Goal: Task Accomplishment & Management: Use online tool/utility

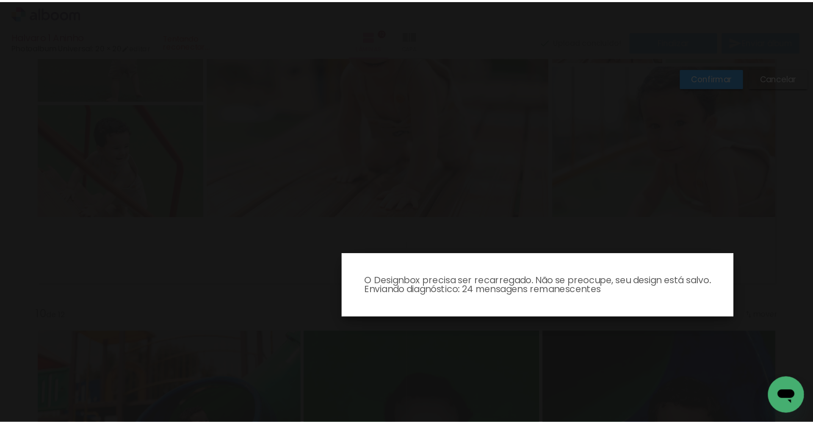
scroll to position [2464, 0]
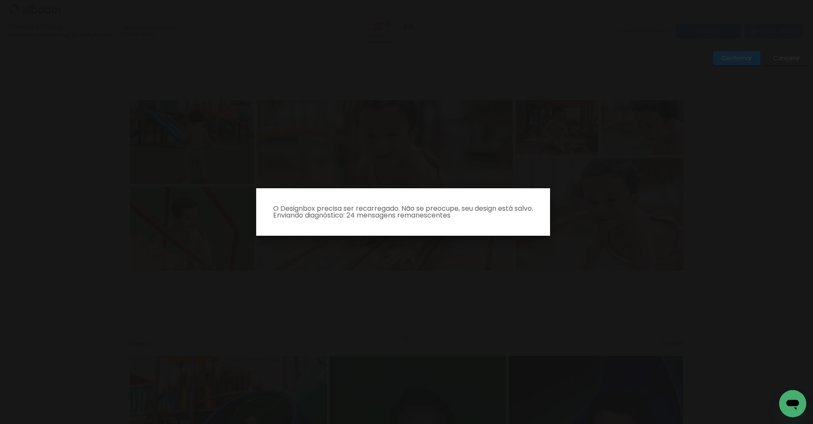
click at [447, 215] on p "O Designbox precisa ser recarregado. Não se preocupe, seu design está salvo. En…" at bounding box center [403, 212] width 280 height 14
click at [431, 183] on iron-overlay-backdrop at bounding box center [406, 212] width 813 height 424
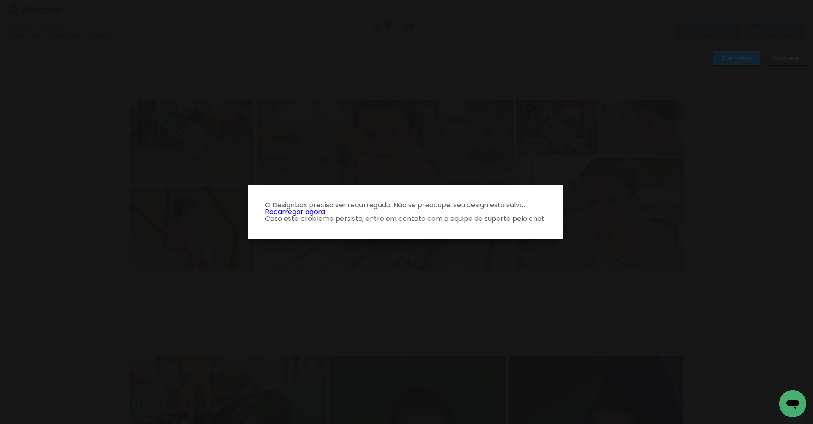
click at [303, 210] on link "Recarregar agora" at bounding box center [295, 212] width 60 height 10
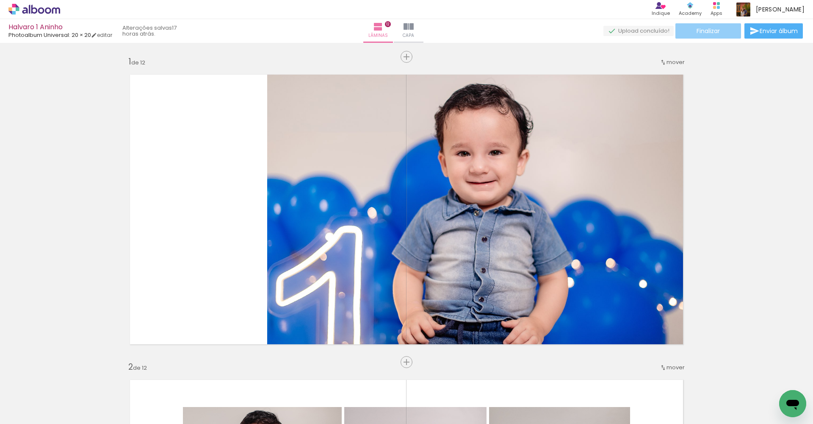
click at [715, 33] on span "Finalizar" at bounding box center [708, 31] width 23 height 6
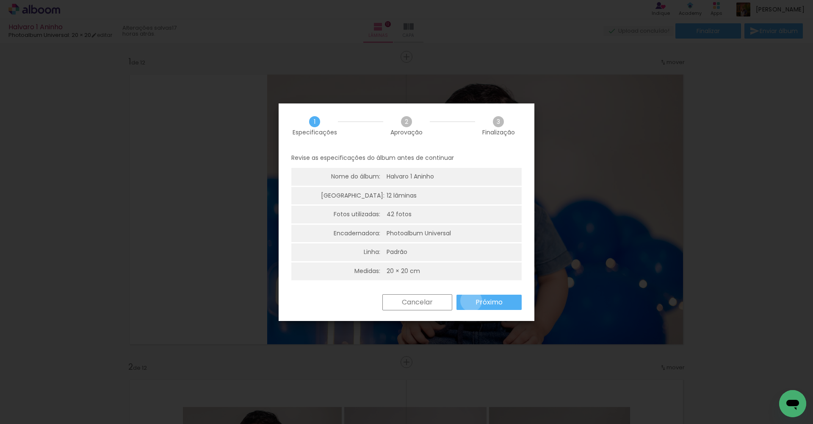
click at [471, 299] on paper-button "Próximo" at bounding box center [489, 301] width 65 height 15
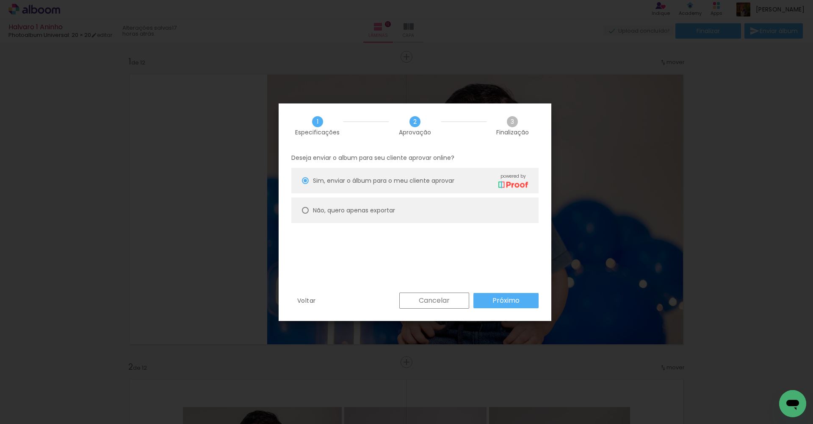
click at [0, 0] on slot "Não, quero apenas exportar" at bounding box center [0, 0] width 0 height 0
type paper-radio-button "on"
click at [487, 300] on paper-button "Próximo" at bounding box center [506, 300] width 65 height 15
type input "Alta, 300 DPI"
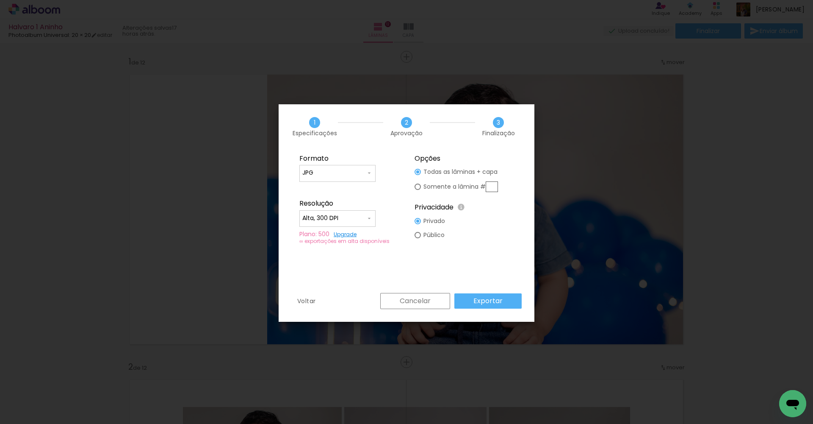
click at [0, 0] on slot "Exportar" at bounding box center [0, 0] width 0 height 0
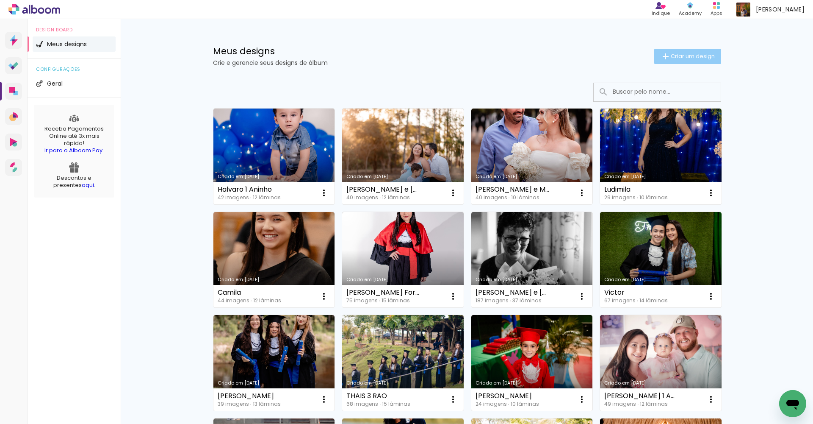
click at [681, 54] on span "Criar um design" at bounding box center [693, 56] width 44 height 6
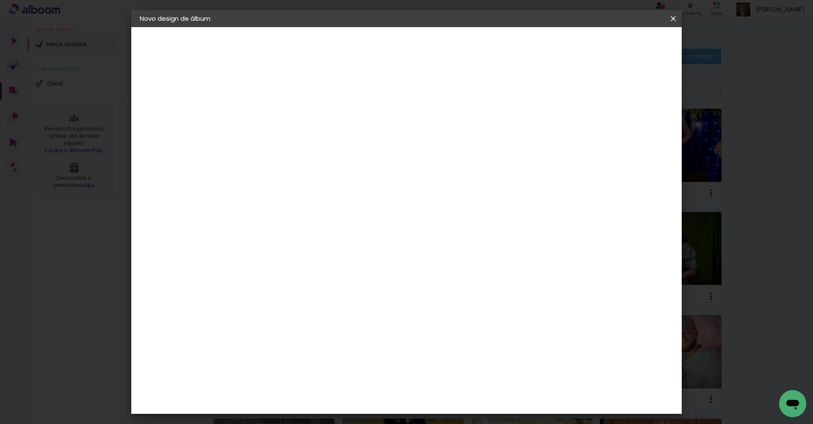
click at [278, 116] on input at bounding box center [278, 113] width 0 height 13
type input "Elenara colacao e festa"
type paper-input "Elenara colacao e festa"
click at [365, 50] on paper-button "Avançar" at bounding box center [345, 45] width 42 height 14
click at [333, 165] on input at bounding box center [300, 161] width 86 height 11
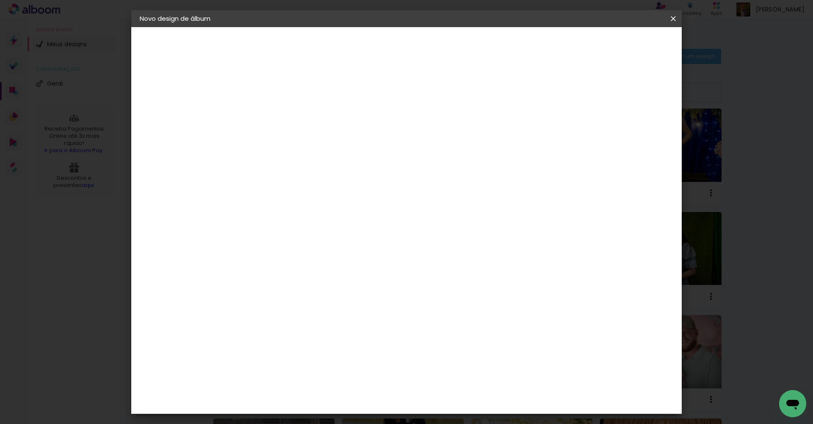
type input "phot"
type paper-input "phot"
drag, startPoint x: 352, startPoint y: 350, endPoint x: 345, endPoint y: 340, distance: 12.1
click at [329, 357] on paper-item "Photoalbum Universal" at bounding box center [291, 368] width 75 height 22
click at [427, 37] on header "Fornecedor Escolha um fornecedor ou avance com o tamanho livre. Voltar Avançar" at bounding box center [334, 55] width 186 height 57
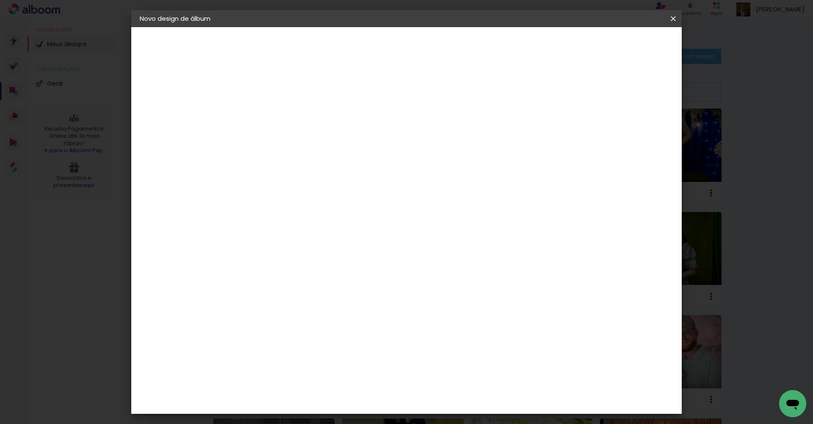
click at [0, 0] on slot "Avançar" at bounding box center [0, 0] width 0 height 0
click at [311, 141] on input "text" at bounding box center [294, 147] width 33 height 13
click at [434, 142] on paper-item "Padrão" at bounding box center [461, 140] width 169 height 17
type input "Padrão"
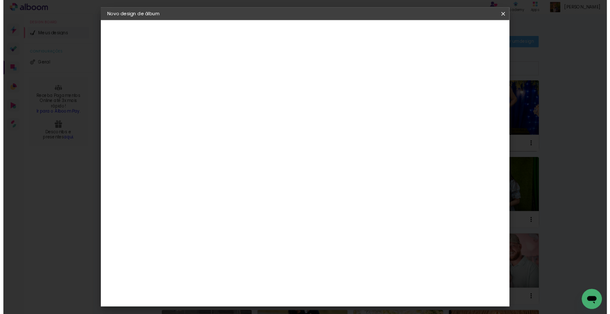
scroll to position [249, 0]
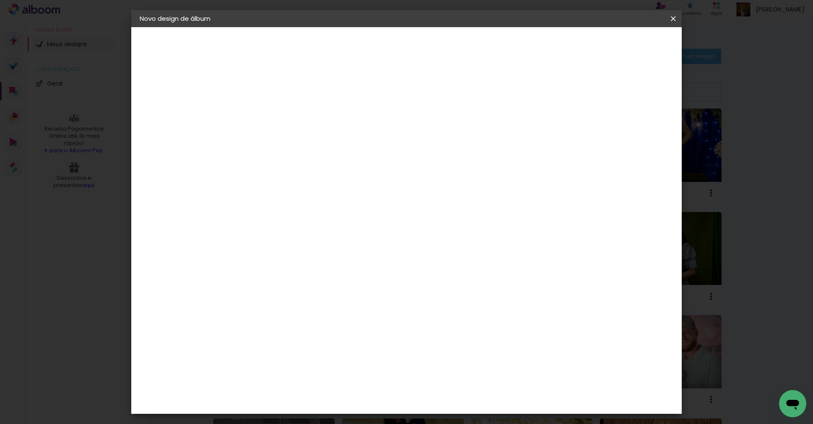
click at [335, 310] on span "30 × 30" at bounding box center [315, 321] width 39 height 22
click at [0, 0] on slot "Avançar" at bounding box center [0, 0] width 0 height 0
click at [621, 48] on span "Iniciar design" at bounding box center [601, 45] width 39 height 6
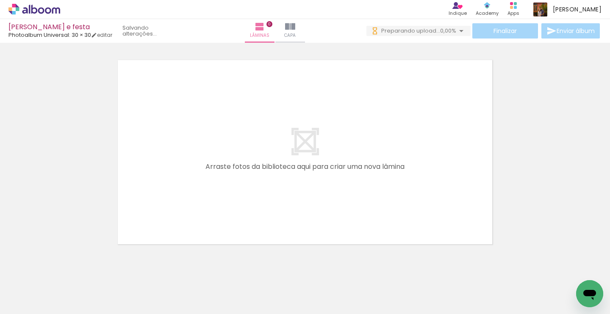
scroll to position [0, 411]
drag, startPoint x: 136, startPoint y: 311, endPoint x: 403, endPoint y: 310, distance: 266.9
click at [69, 310] on iron-horizontal-list at bounding box center [61, 287] width 17 height 53
drag, startPoint x: 399, startPoint y: 312, endPoint x: 580, endPoint y: 311, distance: 181.3
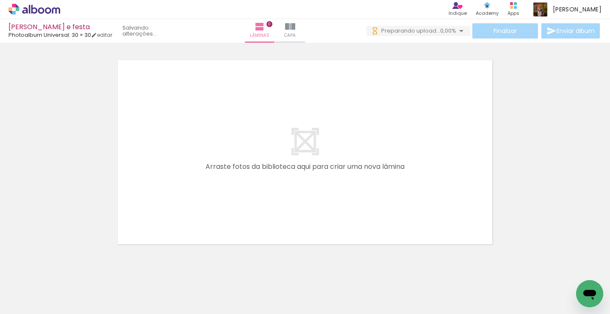
click at [69, 311] on iron-horizontal-list at bounding box center [61, 287] width 17 height 53
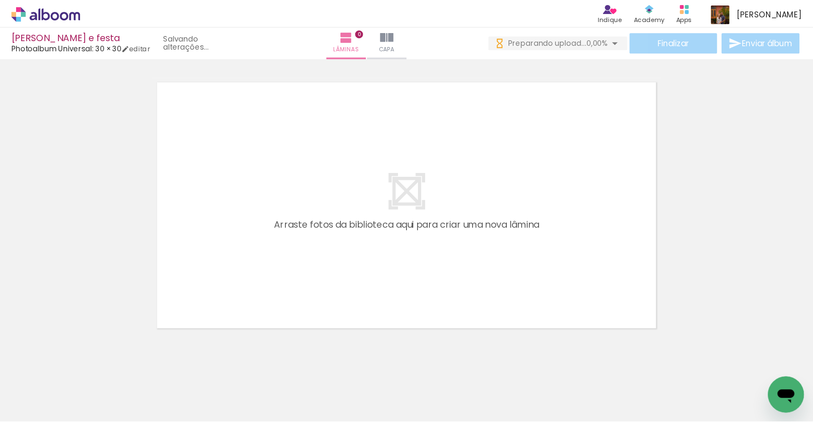
scroll to position [0, 829]
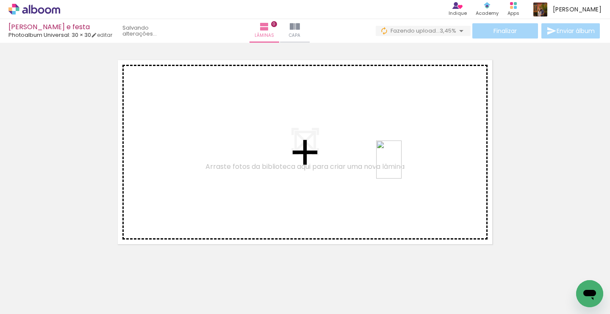
drag, startPoint x: 545, startPoint y: 289, endPoint x: 402, endPoint y: 166, distance: 189.2
click at [402, 166] on quentale-workspace at bounding box center [305, 157] width 610 height 314
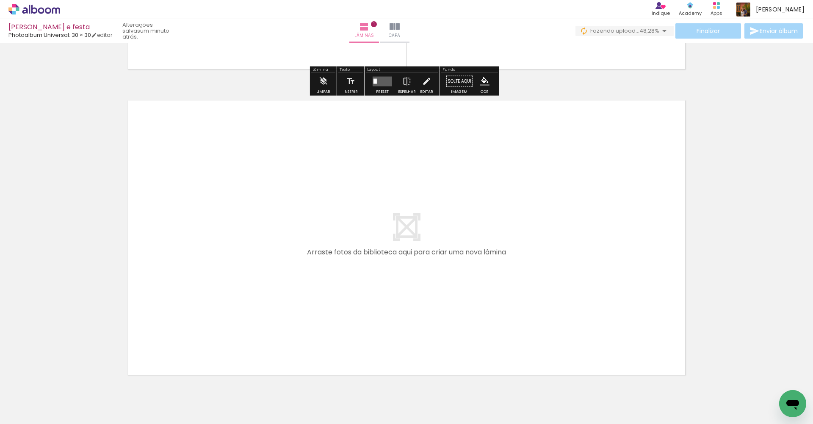
scroll to position [0, 246]
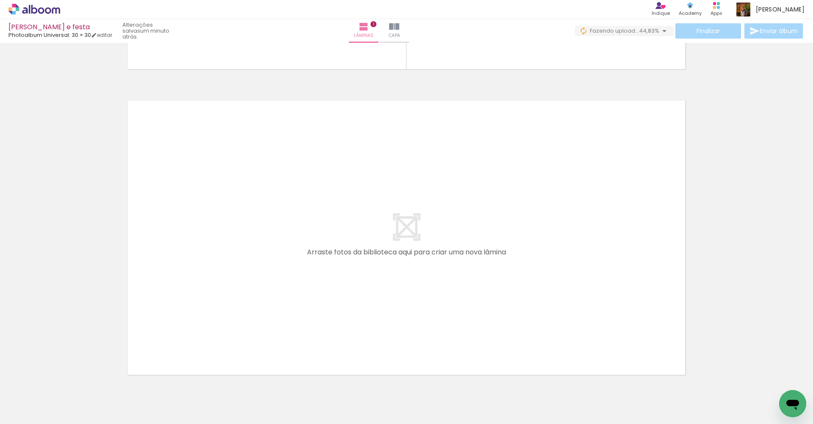
drag, startPoint x: 475, startPoint y: 421, endPoint x: 170, endPoint y: 411, distance: 305.1
click at [69, 412] on iron-horizontal-list at bounding box center [61, 397] width 17 height 53
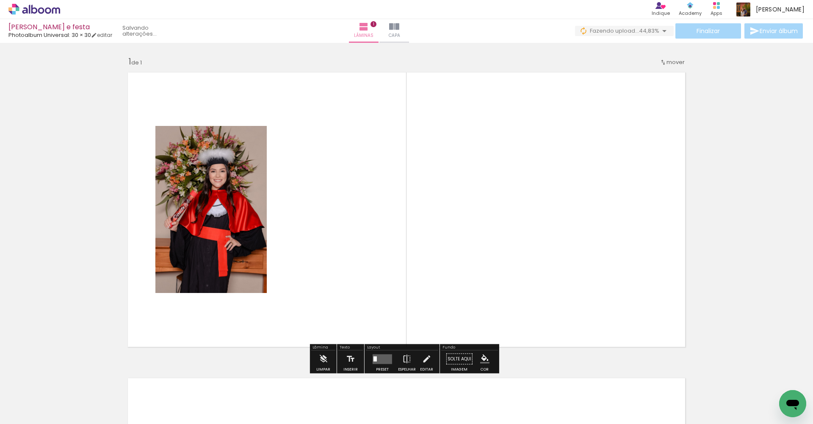
scroll to position [100, 0]
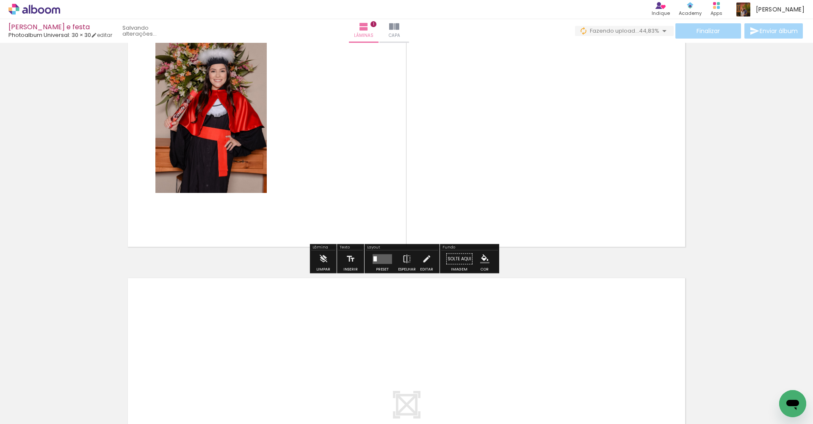
click at [218, 81] on quentale-photo at bounding box center [210, 109] width 111 height 167
click at [385, 255] on quentale-layouter at bounding box center [382, 259] width 19 height 10
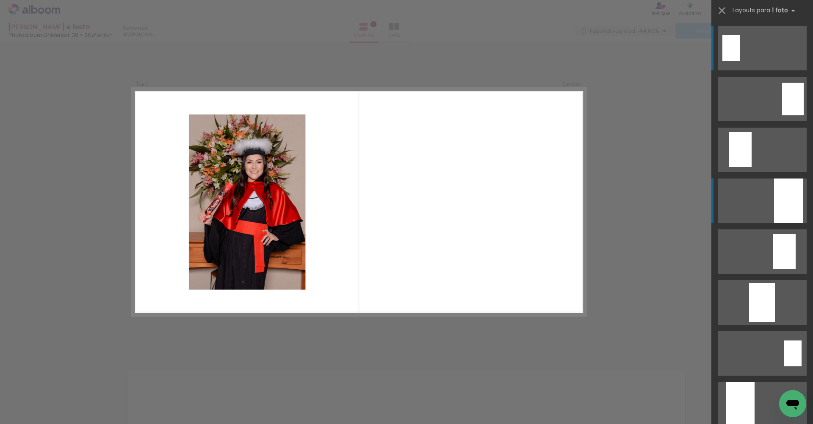
scroll to position [3, 0]
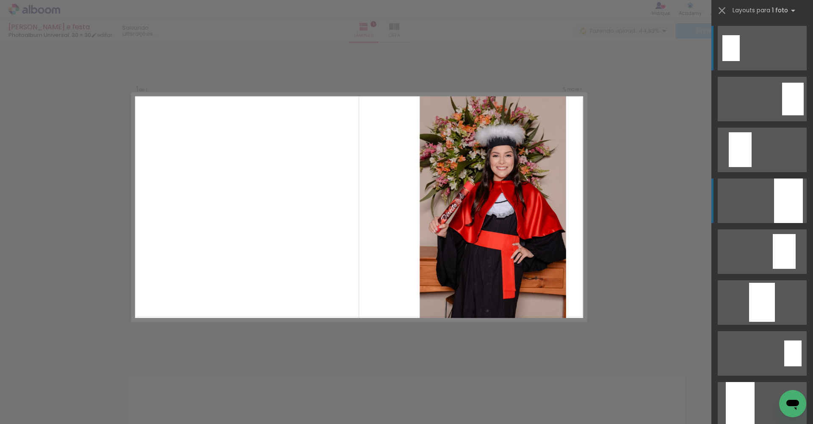
click at [788, 192] on div at bounding box center [788, 200] width 29 height 44
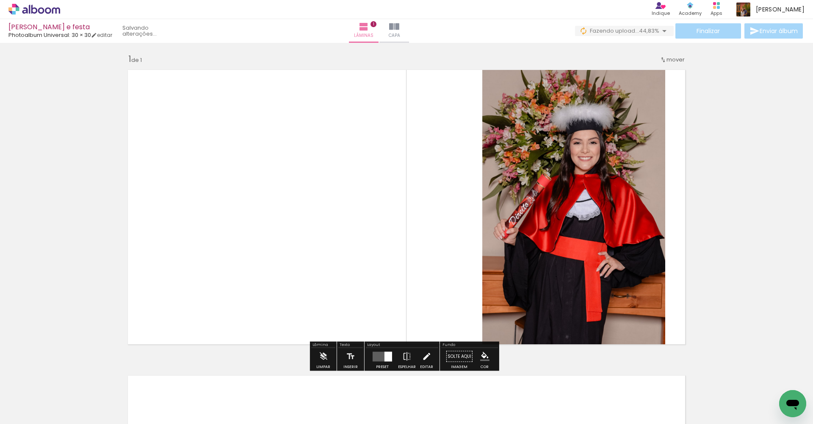
click at [419, 355] on paper-button "Editar" at bounding box center [426, 359] width 17 height 22
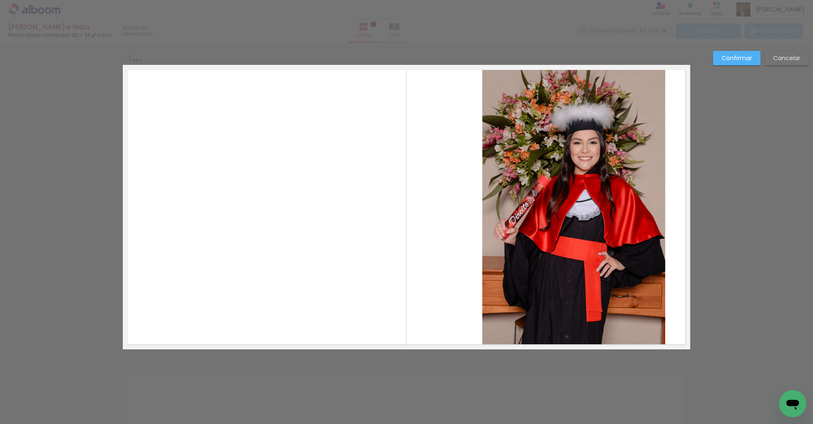
click at [615, 190] on quentale-photo at bounding box center [573, 207] width 183 height 284
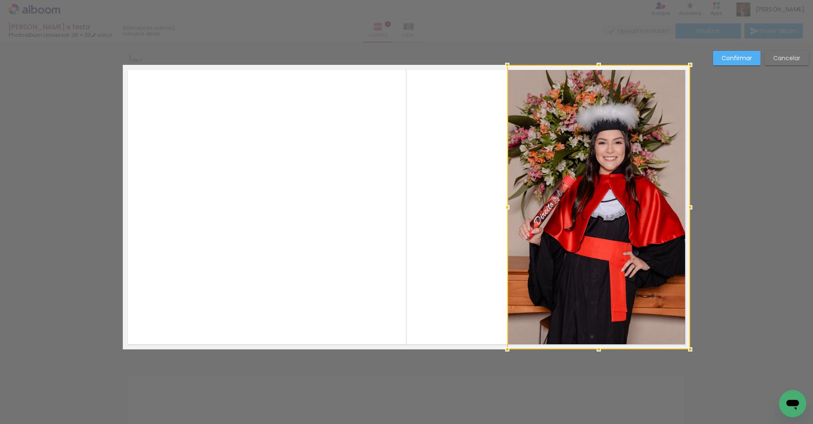
drag, startPoint x: 599, startPoint y: 203, endPoint x: 627, endPoint y: 194, distance: 28.8
click at [627, 194] on div at bounding box center [598, 207] width 183 height 284
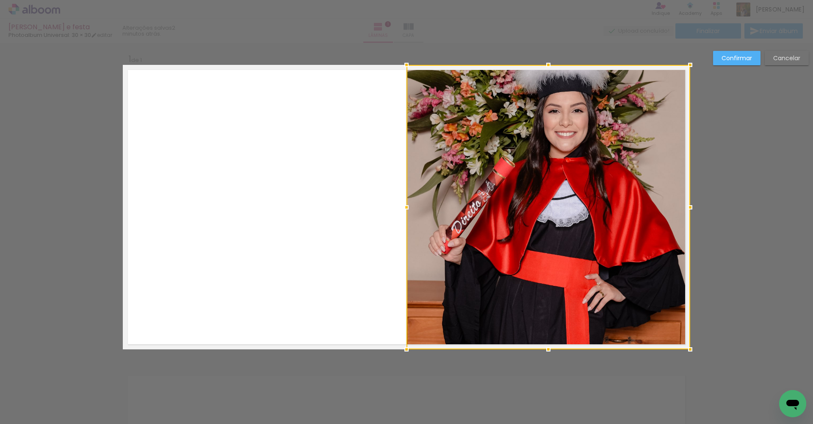
drag, startPoint x: 504, startPoint y: 209, endPoint x: 401, endPoint y: 202, distance: 103.6
click at [401, 202] on div at bounding box center [406, 207] width 17 height 17
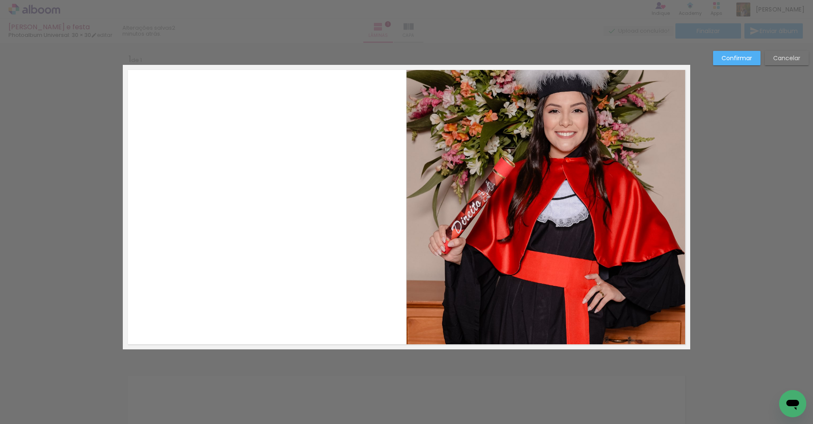
click at [722, 69] on div "Confirmar Cancelar" at bounding box center [759, 61] width 100 height 21
click at [0, 0] on slot "Confirmar" at bounding box center [0, 0] width 0 height 0
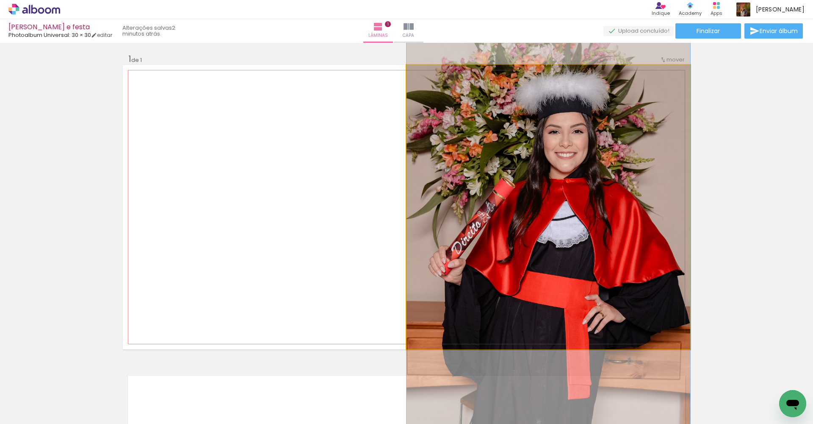
drag, startPoint x: 577, startPoint y: 130, endPoint x: 576, endPoint y: 151, distance: 20.8
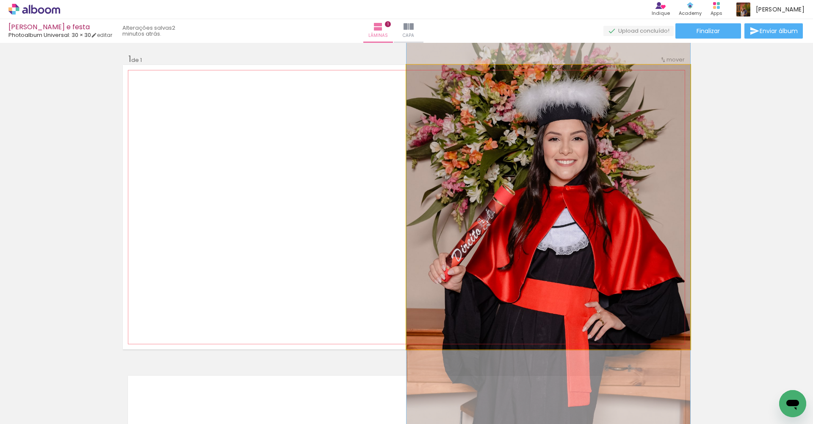
drag, startPoint x: 585, startPoint y: 111, endPoint x: 583, endPoint y: 118, distance: 6.9
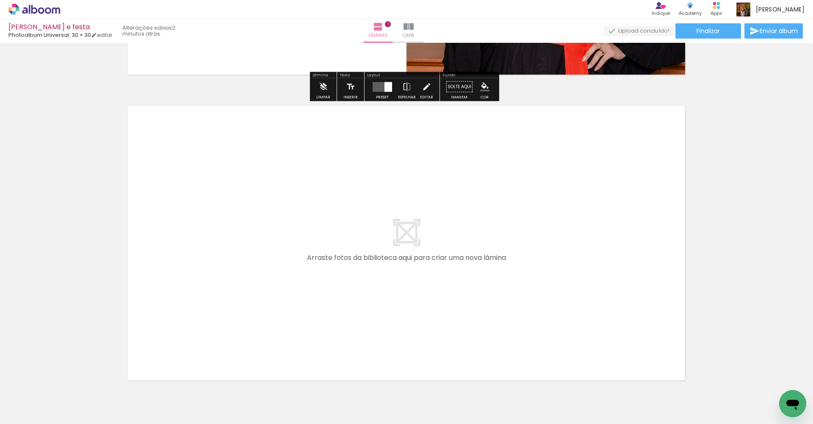
scroll to position [0, 0]
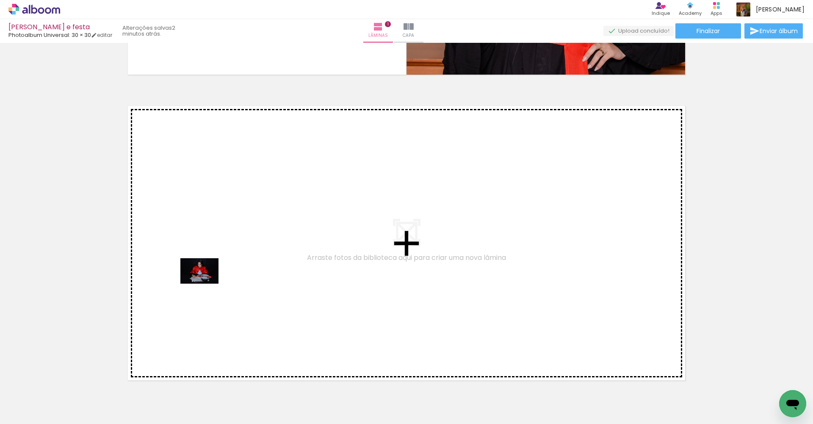
drag, startPoint x: 90, startPoint y: 396, endPoint x: 206, endPoint y: 283, distance: 161.5
click at [206, 283] on quentale-workspace at bounding box center [406, 212] width 813 height 424
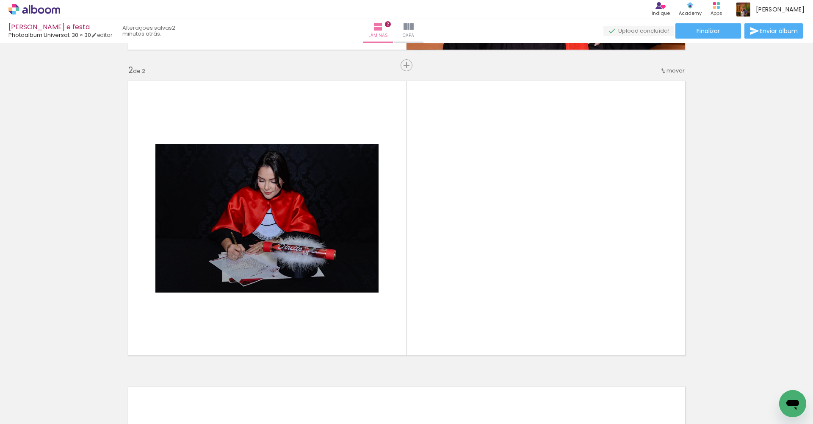
scroll to position [308, 0]
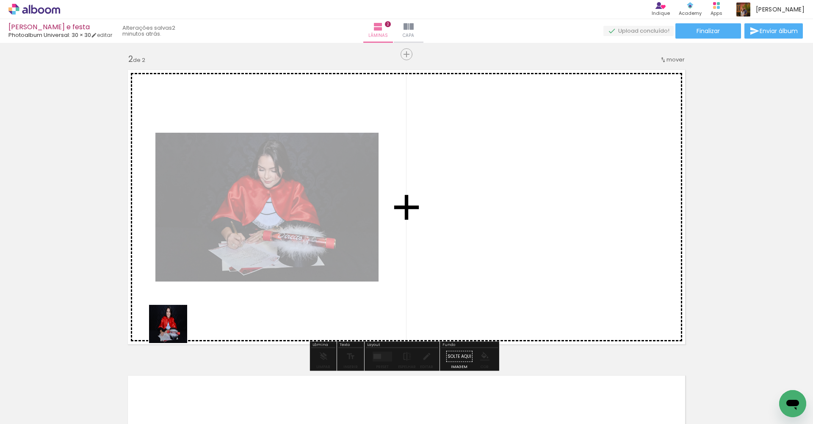
drag, startPoint x: 132, startPoint y: 397, endPoint x: 215, endPoint y: 286, distance: 138.3
click at [215, 286] on quentale-workspace at bounding box center [406, 212] width 813 height 424
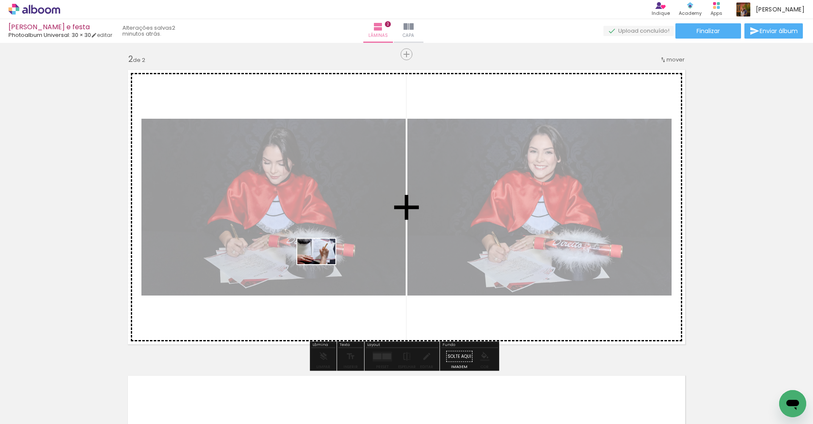
drag, startPoint x: 189, startPoint y: 400, endPoint x: 323, endPoint y: 264, distance: 190.8
click at [323, 264] on quentale-workspace at bounding box center [406, 212] width 813 height 424
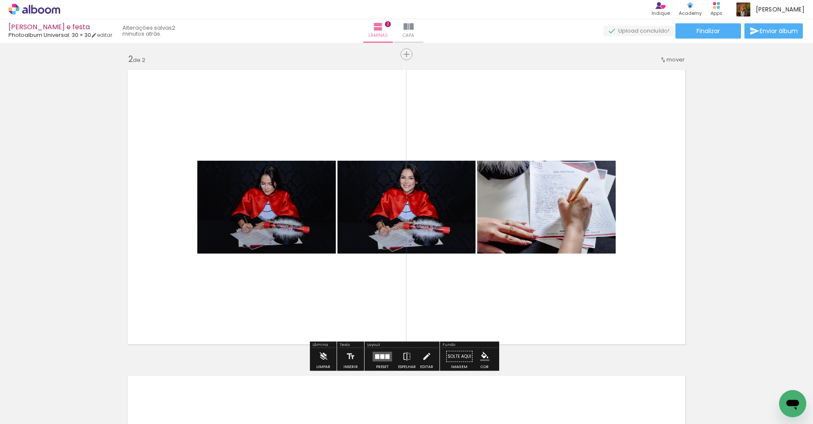
click at [386, 356] on div at bounding box center [387, 356] width 4 height 5
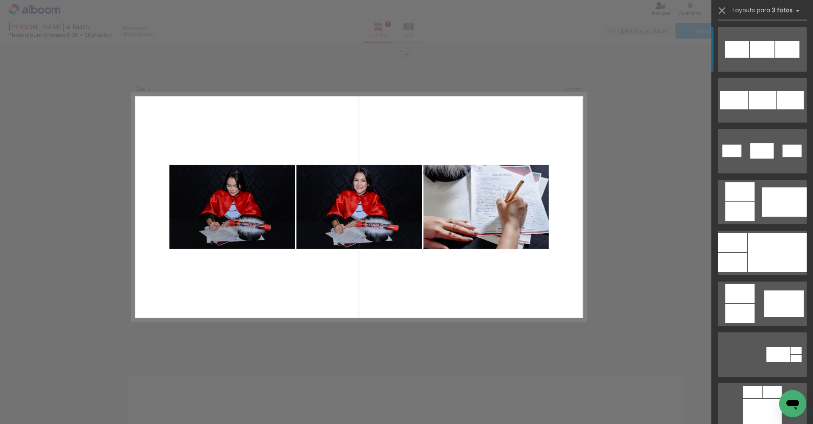
scroll to position [551, 0]
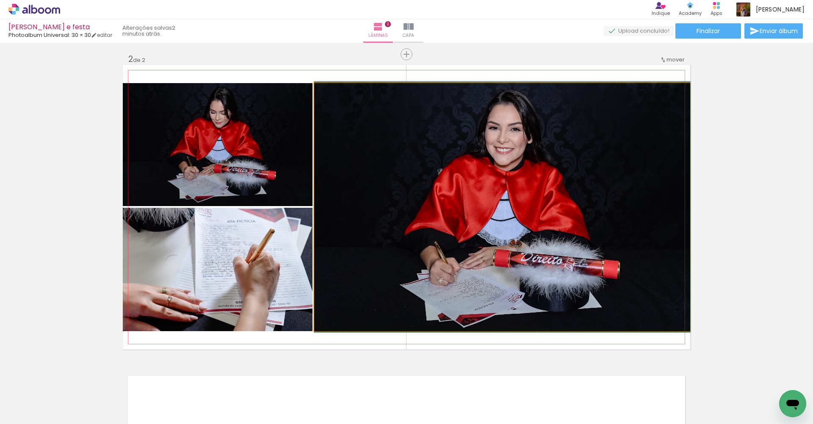
drag, startPoint x: 549, startPoint y: 195, endPoint x: 596, endPoint y: 195, distance: 47.4
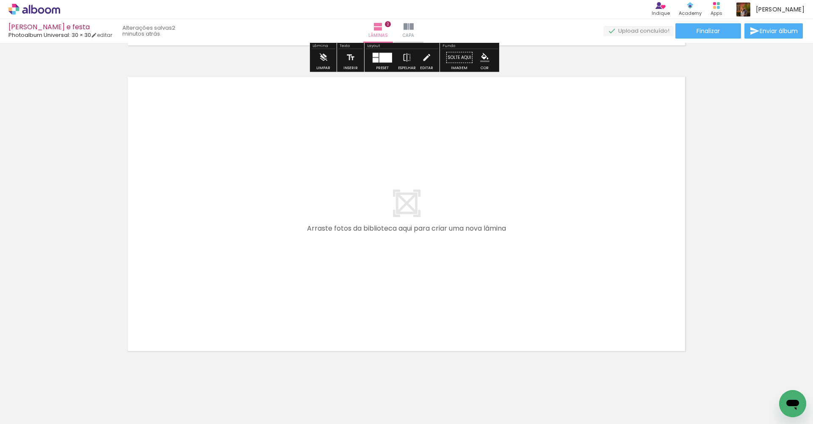
scroll to position [621, 0]
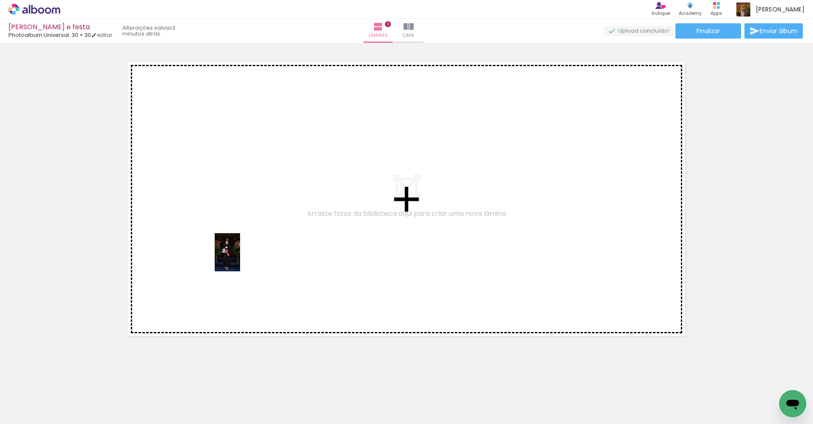
drag, startPoint x: 227, startPoint y: 394, endPoint x: 240, endPoint y: 259, distance: 136.1
click at [240, 259] on quentale-workspace at bounding box center [406, 212] width 813 height 424
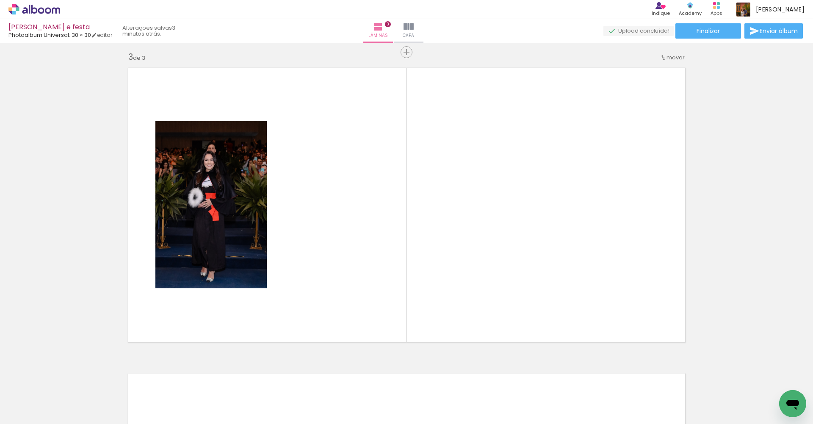
scroll to position [613, 0]
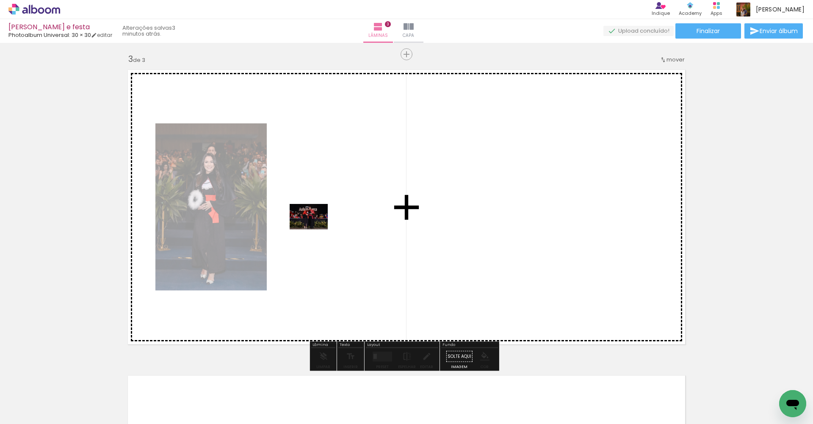
drag, startPoint x: 275, startPoint y: 388, endPoint x: 326, endPoint y: 208, distance: 187.8
click at [326, 208] on quentale-workspace at bounding box center [406, 212] width 813 height 424
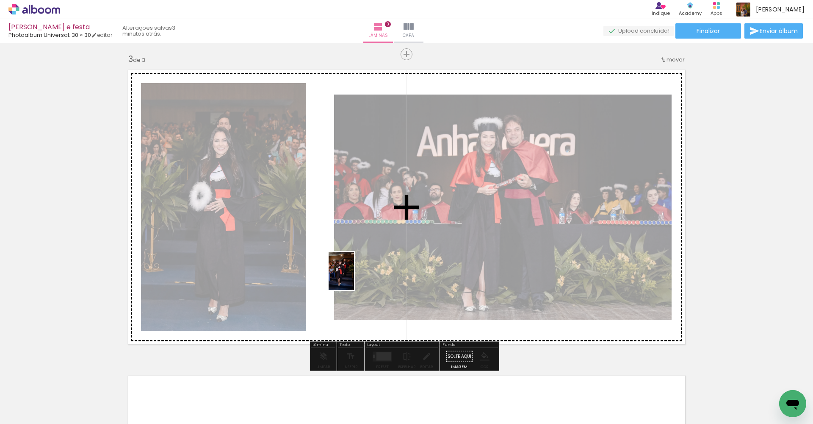
drag, startPoint x: 480, startPoint y: 401, endPoint x: 332, endPoint y: 258, distance: 206.1
click at [332, 258] on quentale-workspace at bounding box center [406, 212] width 813 height 424
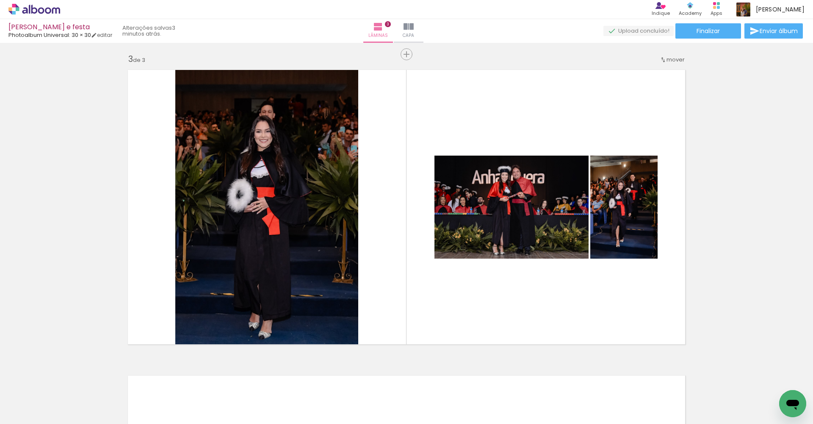
scroll to position [0, 158]
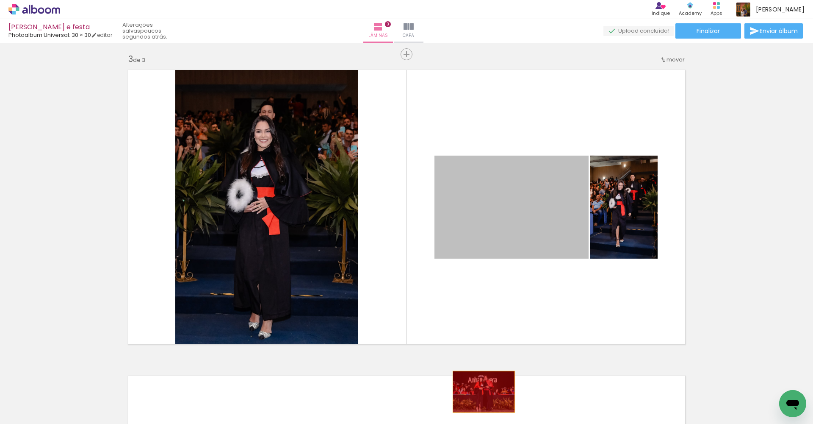
drag, startPoint x: 540, startPoint y: 199, endPoint x: 481, endPoint y: 391, distance: 201.4
click at [481, 391] on quentale-workspace at bounding box center [406, 212] width 813 height 424
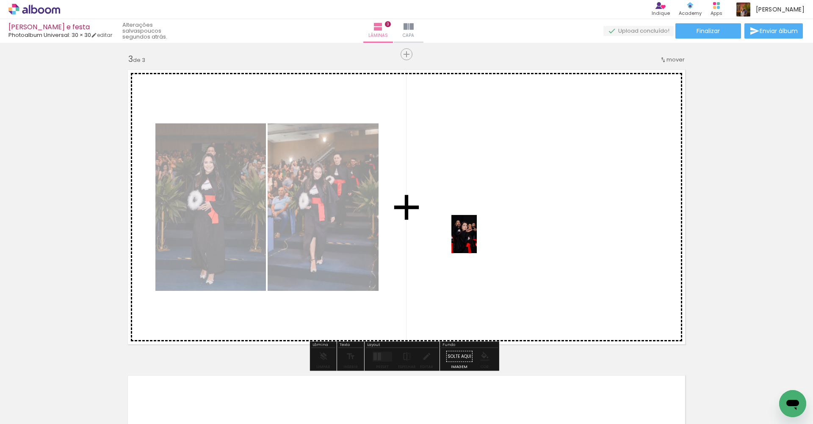
drag, startPoint x: 359, startPoint y: 399, endPoint x: 478, endPoint y: 280, distance: 168.9
click at [478, 238] on quentale-workspace at bounding box center [406, 212] width 813 height 424
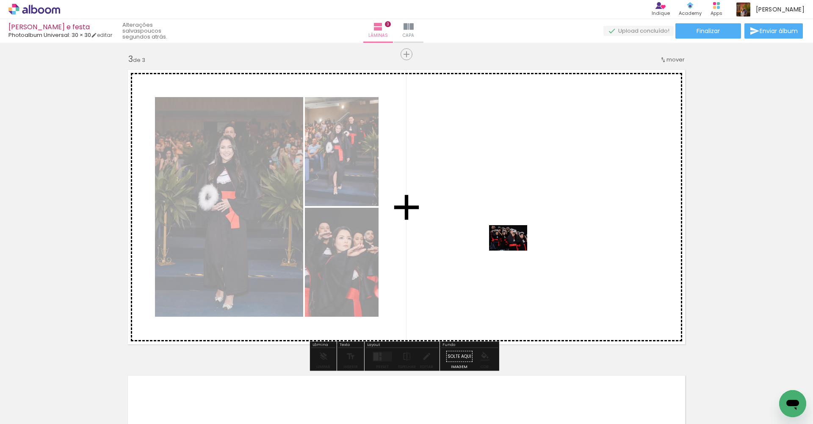
drag, startPoint x: 457, startPoint y: 396, endPoint x: 516, endPoint y: 248, distance: 159.4
click at [516, 248] on quentale-workspace at bounding box center [406, 212] width 813 height 424
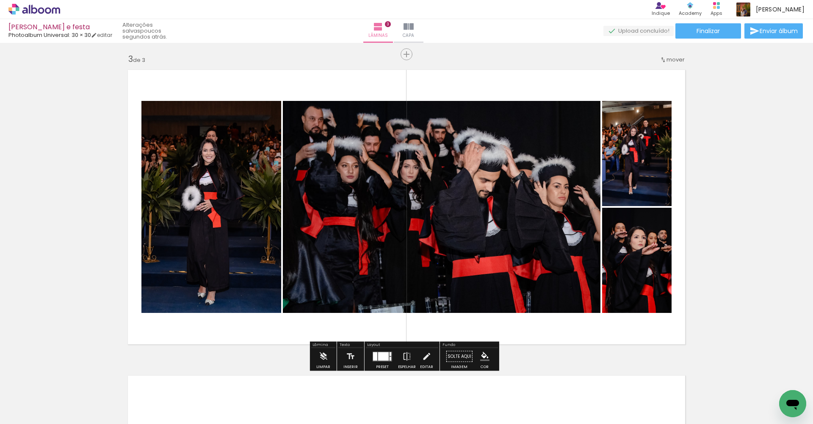
click at [384, 357] on div at bounding box center [383, 356] width 11 height 8
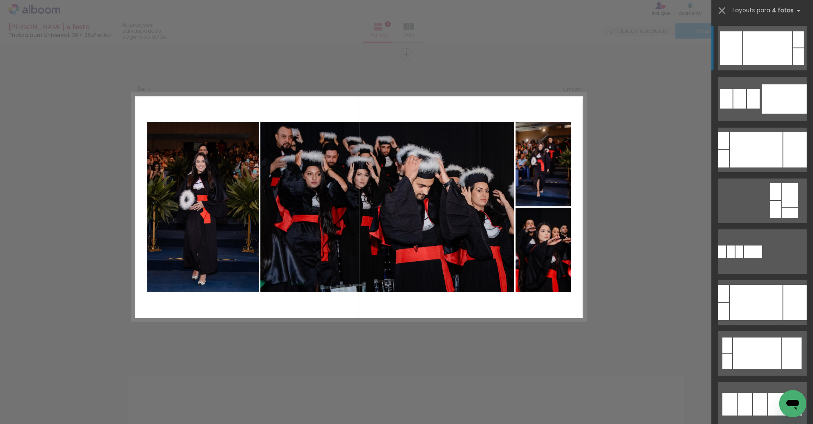
scroll to position [0, 8]
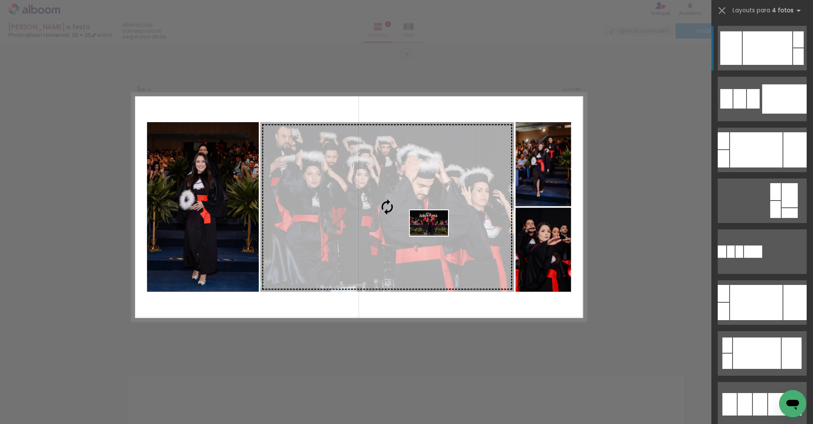
drag, startPoint x: 275, startPoint y: 402, endPoint x: 435, endPoint y: 236, distance: 230.7
click at [435, 236] on quentale-workspace at bounding box center [406, 212] width 813 height 424
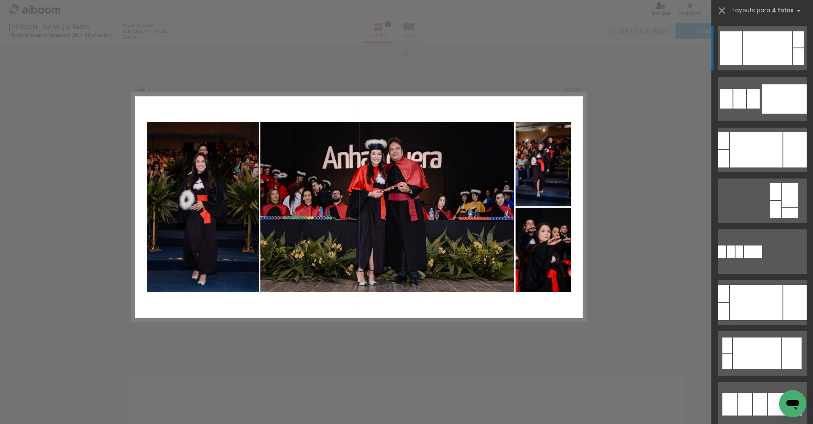
scroll to position [0, 73]
click at [633, 201] on div "Confirmar Cancelar" at bounding box center [406, 50] width 813 height 1242
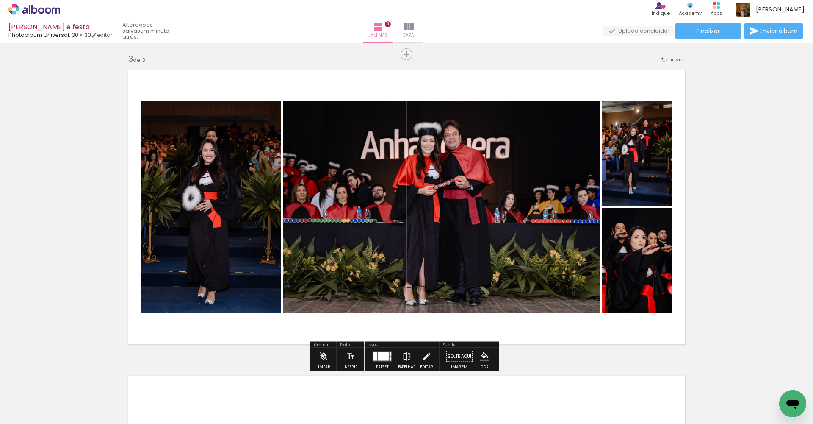
scroll to position [622, 0]
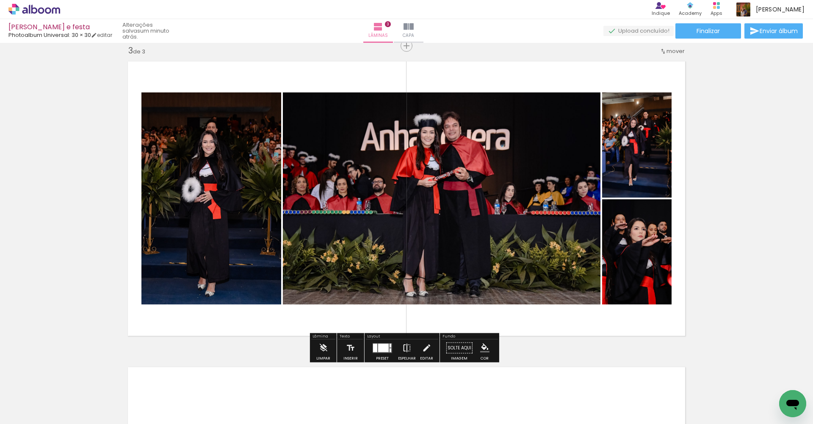
click at [407, 348] on iron-icon at bounding box center [406, 347] width 9 height 17
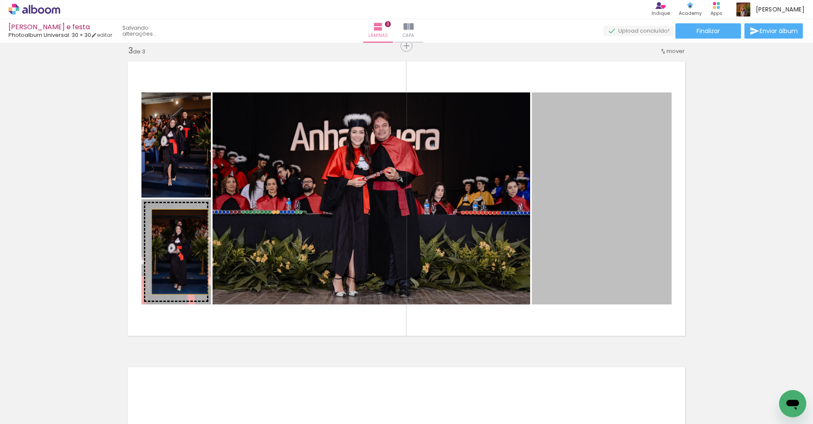
drag, startPoint x: 581, startPoint y: 180, endPoint x: 175, endPoint y: 253, distance: 412.3
click at [0, 0] on slot at bounding box center [0, 0] width 0 height 0
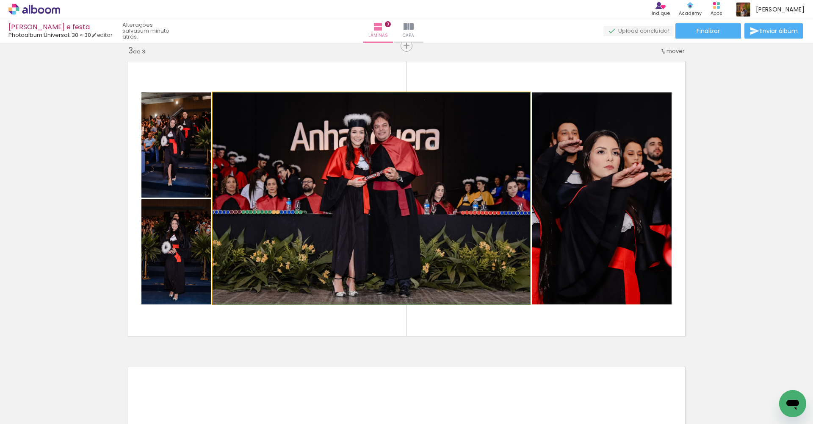
drag, startPoint x: 432, startPoint y: 219, endPoint x: 441, endPoint y: 216, distance: 9.9
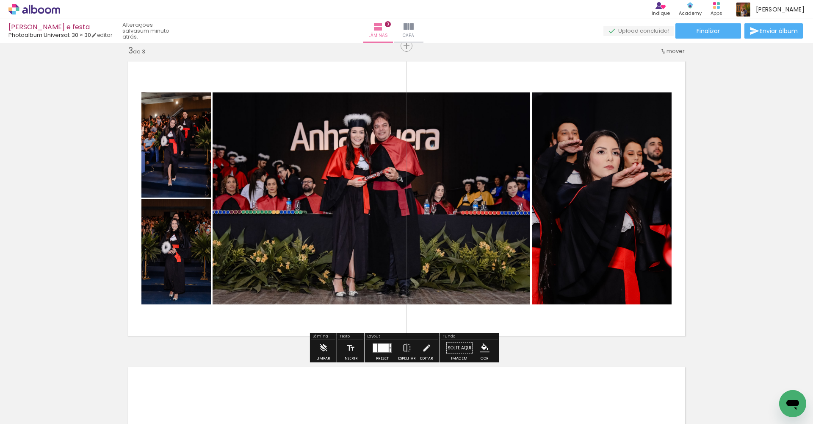
click at [387, 347] on quentale-layouter at bounding box center [382, 348] width 19 height 10
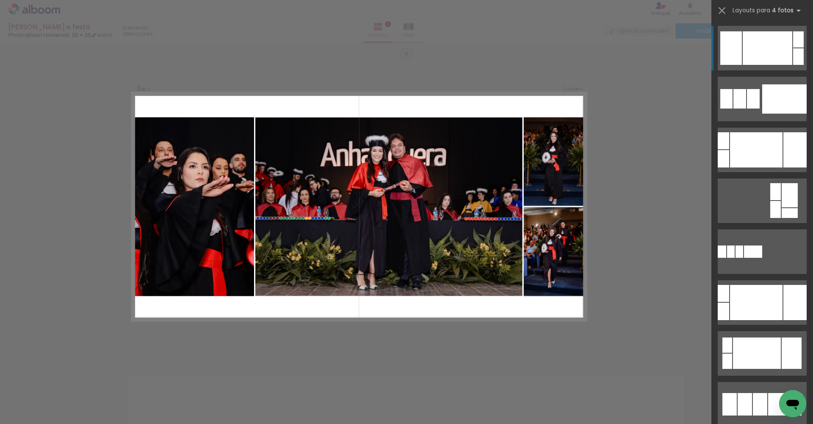
scroll to position [613, 0]
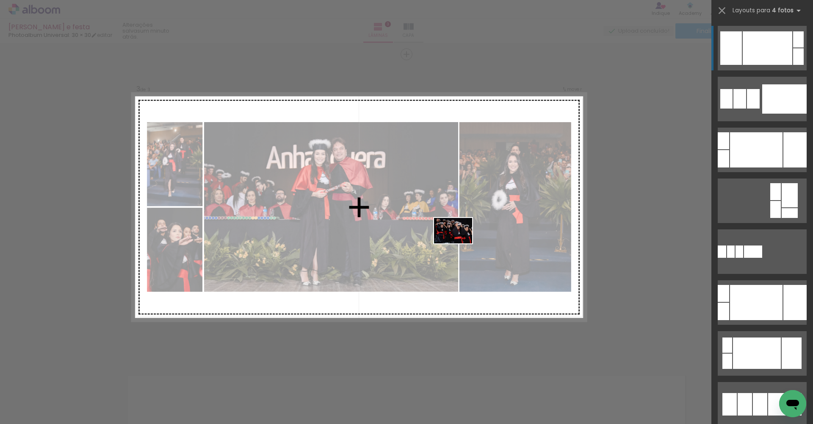
drag, startPoint x: 547, startPoint y: 395, endPoint x: 459, endPoint y: 243, distance: 175.2
click at [459, 243] on quentale-workspace at bounding box center [406, 212] width 813 height 424
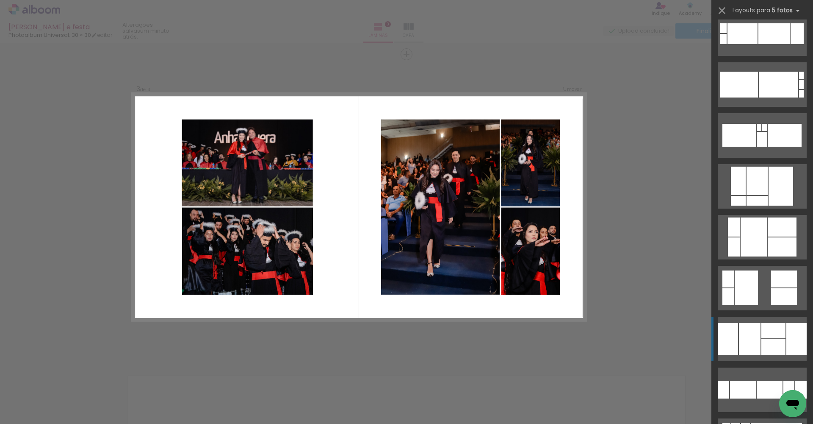
scroll to position [411, 0]
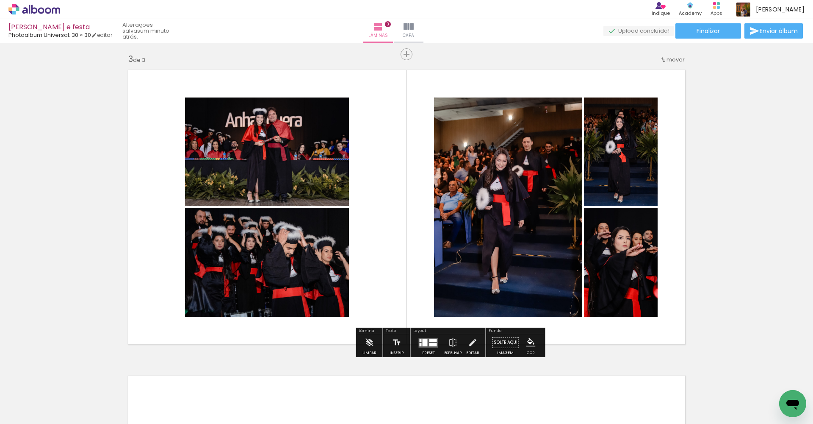
scroll to position [665, 0]
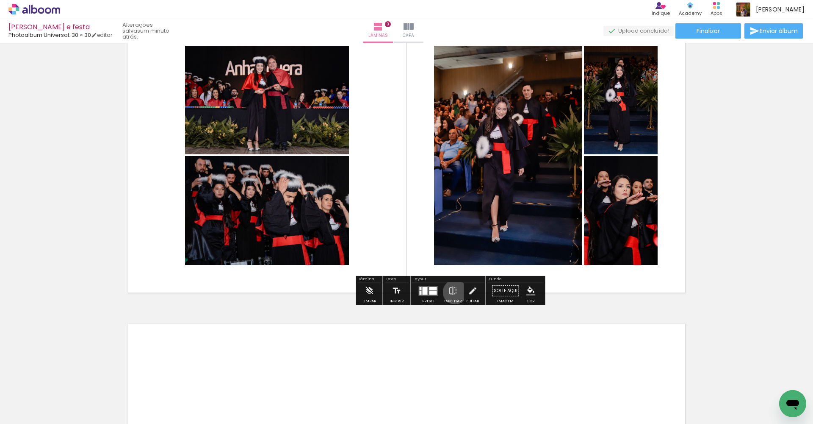
click at [453, 292] on iron-icon at bounding box center [453, 290] width 9 height 17
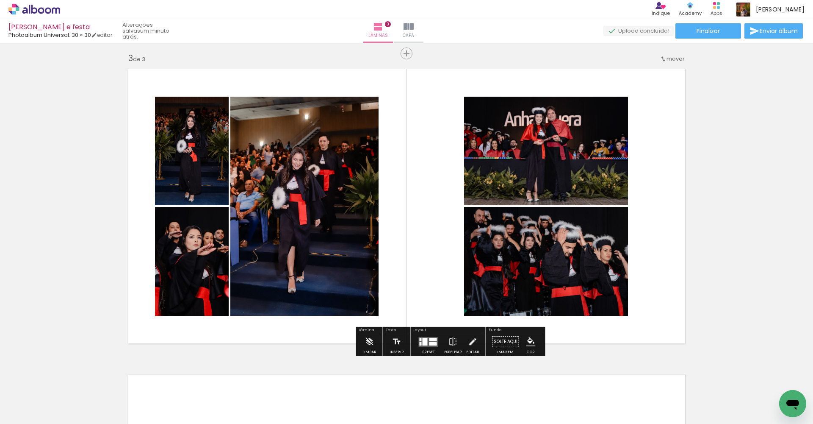
scroll to position [612, 0]
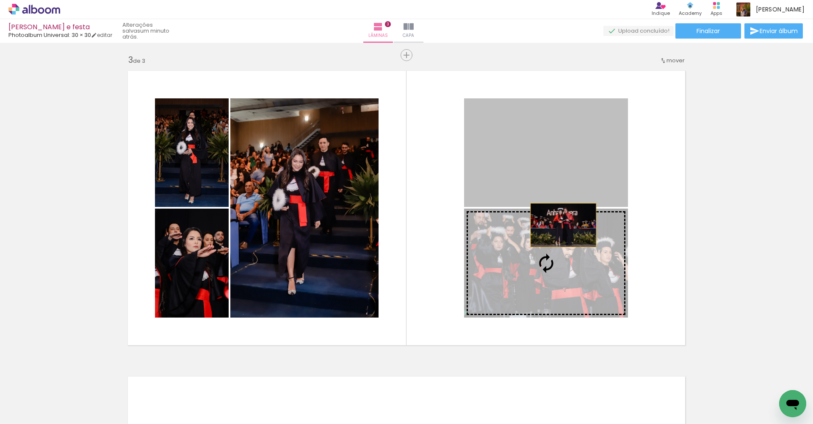
drag, startPoint x: 568, startPoint y: 144, endPoint x: 558, endPoint y: 236, distance: 92.4
click at [0, 0] on slot at bounding box center [0, 0] width 0 height 0
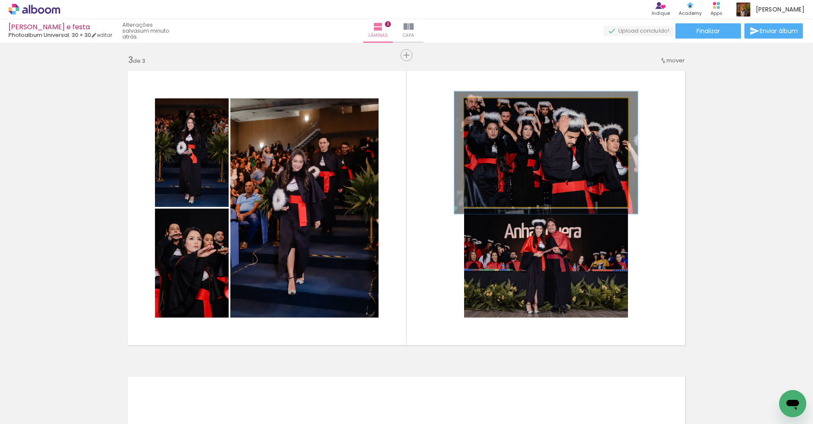
click at [491, 105] on div at bounding box center [488, 107] width 14 height 14
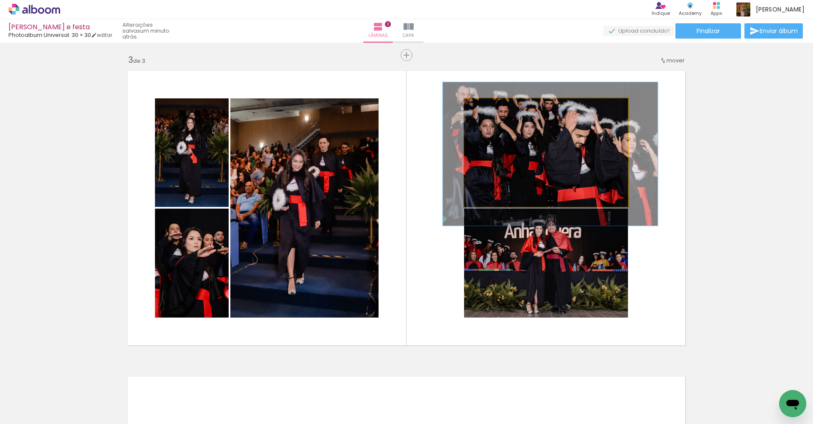
drag, startPoint x: 484, startPoint y: 104, endPoint x: 492, endPoint y: 103, distance: 7.7
type paper-slider "135"
click at [492, 103] on div at bounding box center [495, 107] width 14 height 14
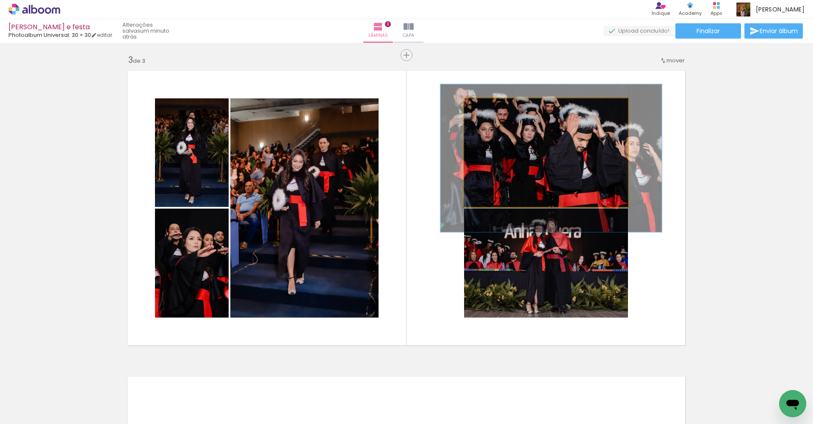
drag, startPoint x: 547, startPoint y: 147, endPoint x: 548, endPoint y: 151, distance: 4.3
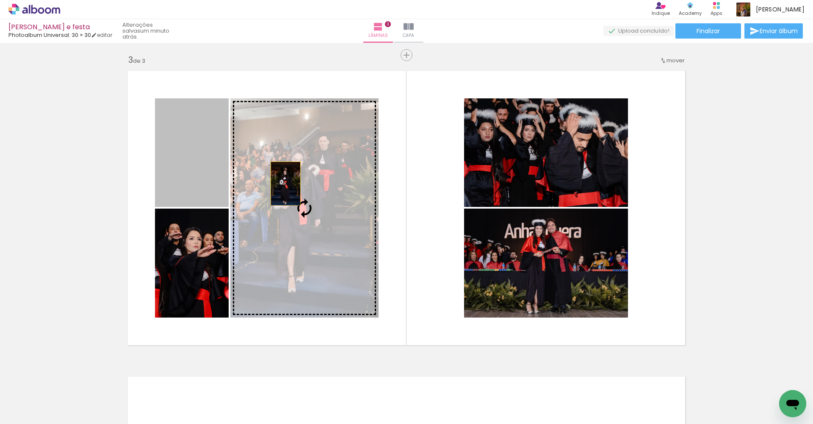
drag, startPoint x: 171, startPoint y: 158, endPoint x: 299, endPoint y: 188, distance: 132.2
click at [0, 0] on slot at bounding box center [0, 0] width 0 height 0
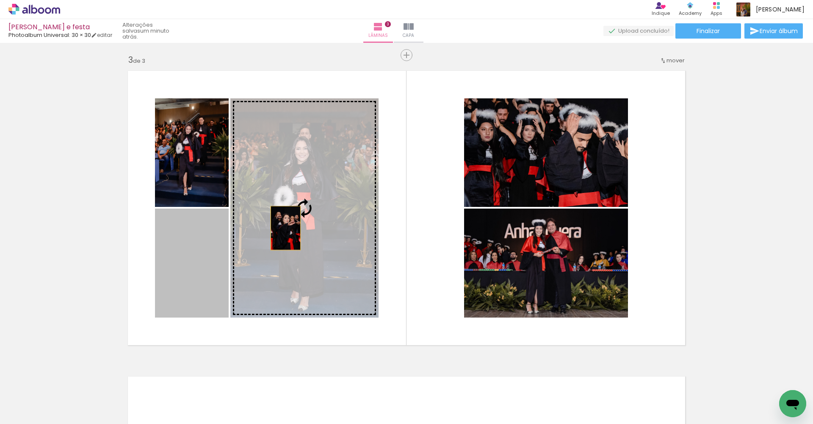
drag, startPoint x: 205, startPoint y: 251, endPoint x: 283, endPoint y: 228, distance: 81.3
click at [0, 0] on slot at bounding box center [0, 0] width 0 height 0
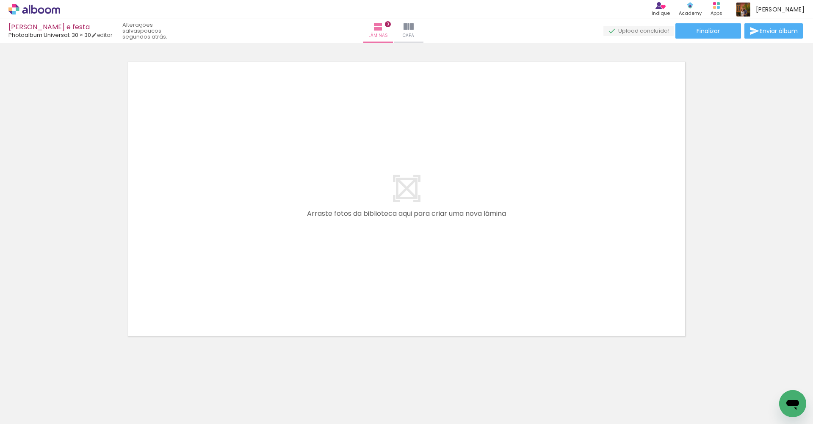
scroll to position [0, 133]
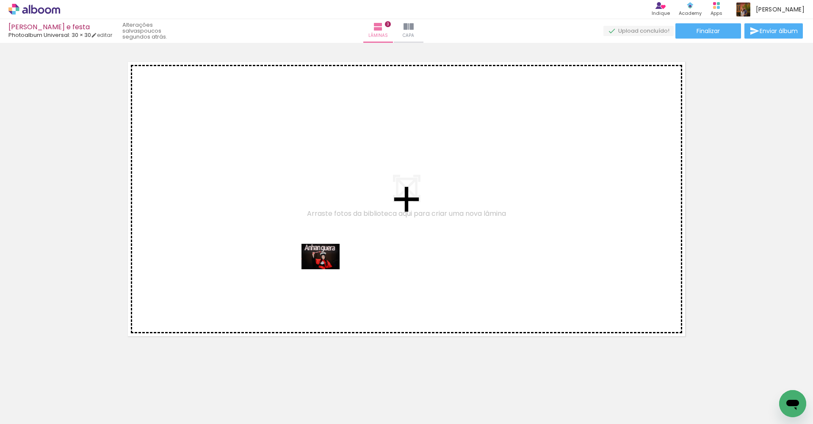
drag, startPoint x: 528, startPoint y: 401, endPoint x: 341, endPoint y: 274, distance: 225.7
click at [341, 274] on quentale-workspace at bounding box center [406, 212] width 813 height 424
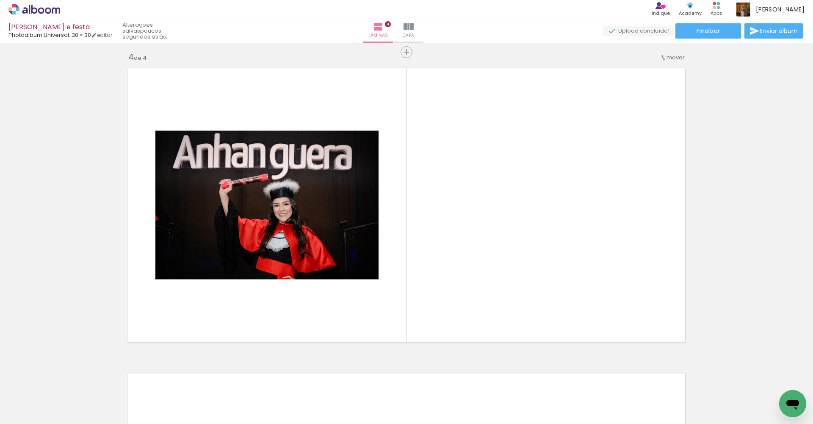
scroll to position [919, 0]
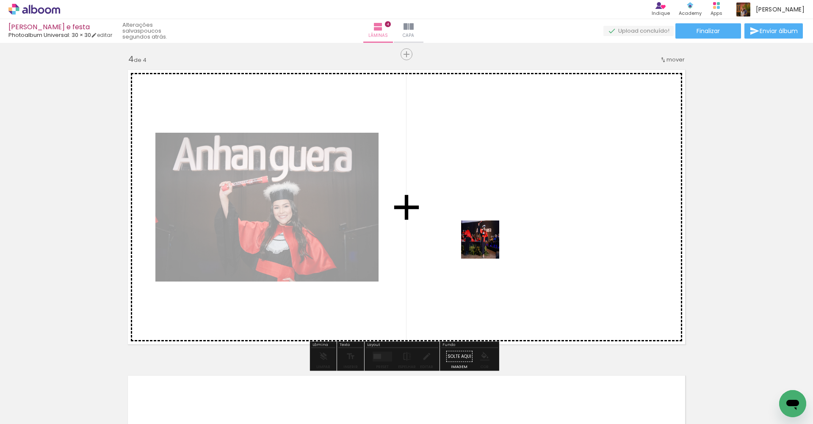
drag, startPoint x: 563, startPoint y: 391, endPoint x: 477, endPoint y: 238, distance: 175.4
click at [477, 238] on quentale-workspace at bounding box center [406, 212] width 813 height 424
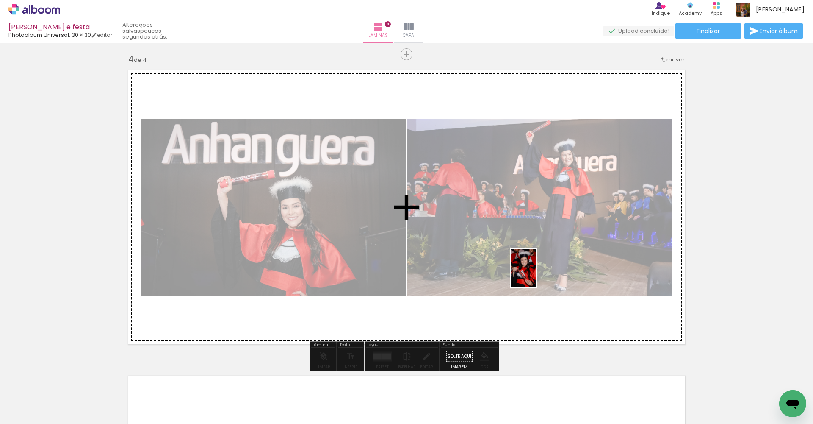
drag, startPoint x: 436, startPoint y: 396, endPoint x: 536, endPoint y: 274, distance: 157.3
click at [536, 274] on quentale-workspace at bounding box center [406, 212] width 813 height 424
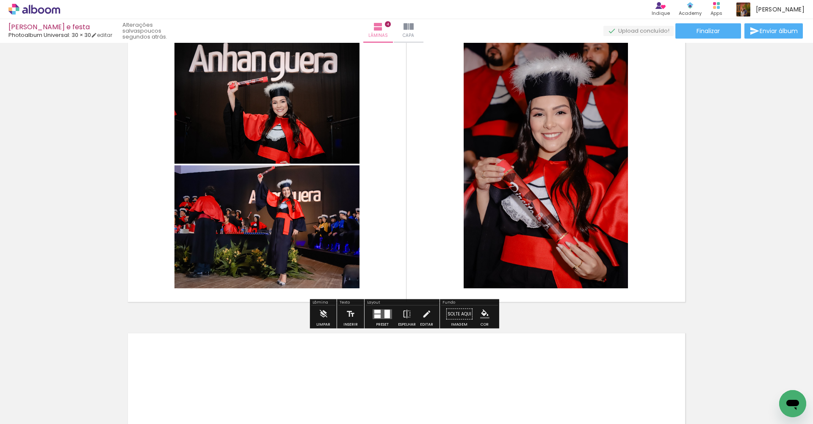
scroll to position [959, 0]
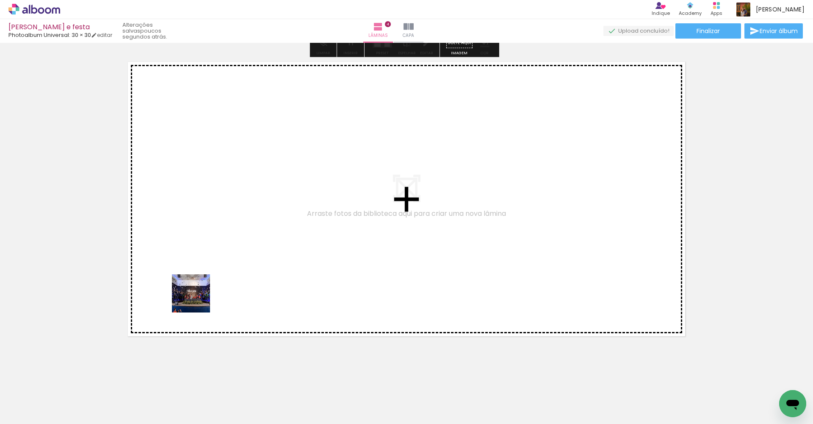
drag, startPoint x: 191, startPoint y: 396, endPoint x: 197, endPoint y: 299, distance: 97.2
click at [197, 299] on quentale-workspace at bounding box center [406, 212] width 813 height 424
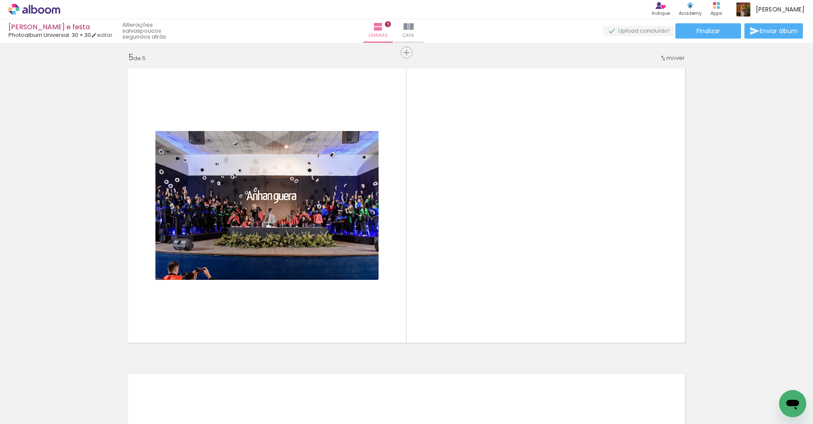
scroll to position [1224, 0]
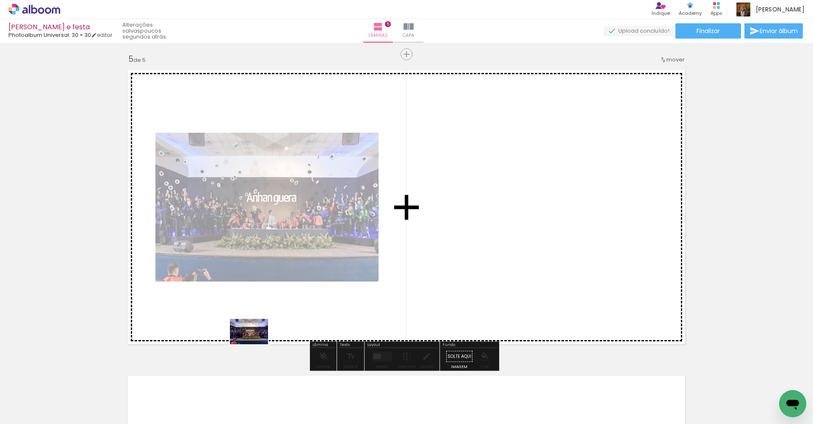
drag, startPoint x: 243, startPoint y: 410, endPoint x: 270, endPoint y: 285, distance: 128.3
click at [270, 285] on quentale-workspace at bounding box center [406, 212] width 813 height 424
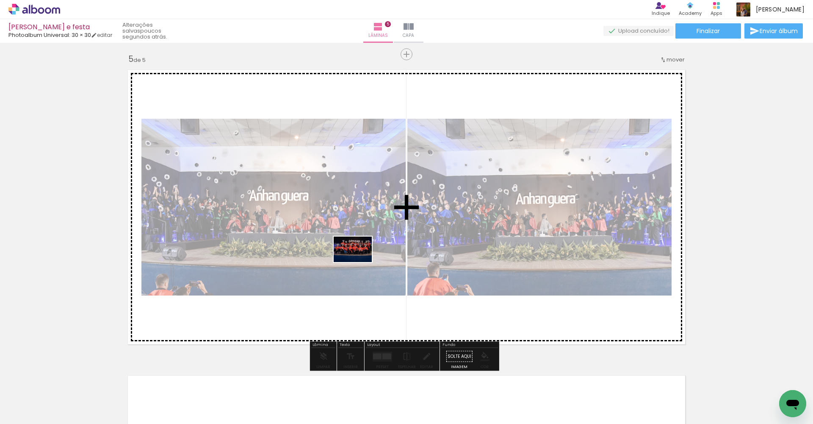
drag, startPoint x: 293, startPoint y: 397, endPoint x: 360, endPoint y: 259, distance: 153.3
click at [360, 259] on quentale-workspace at bounding box center [406, 212] width 813 height 424
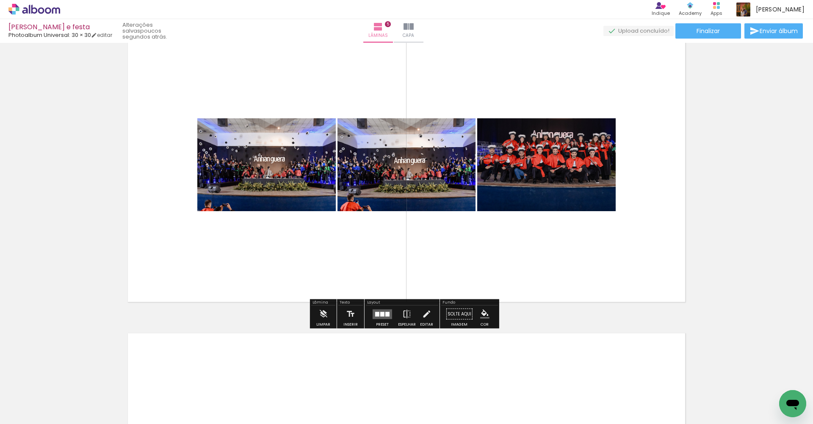
scroll to position [1309, 0]
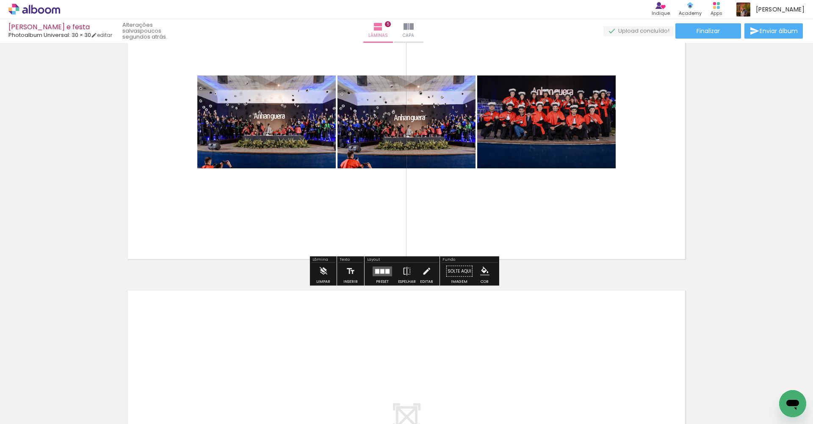
click at [375, 271] on div at bounding box center [377, 271] width 4 height 5
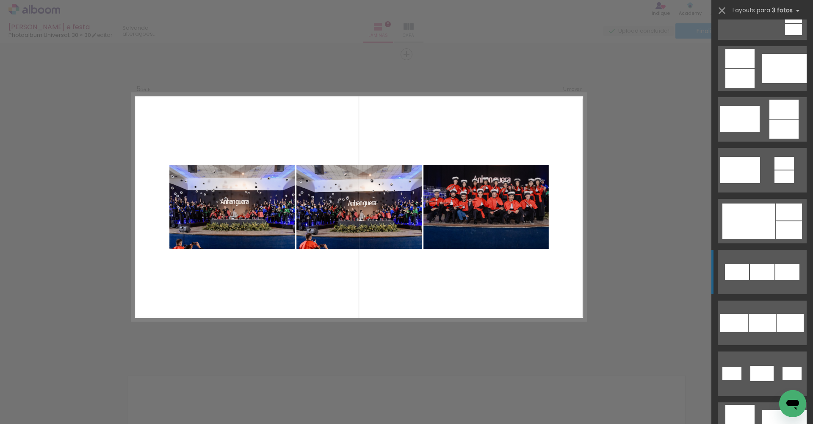
scroll to position [294, 0]
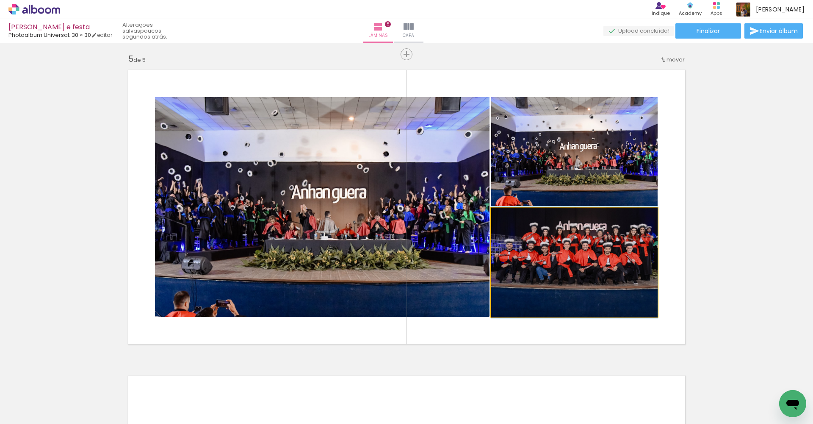
drag, startPoint x: 612, startPoint y: 247, endPoint x: 586, endPoint y: 244, distance: 26.4
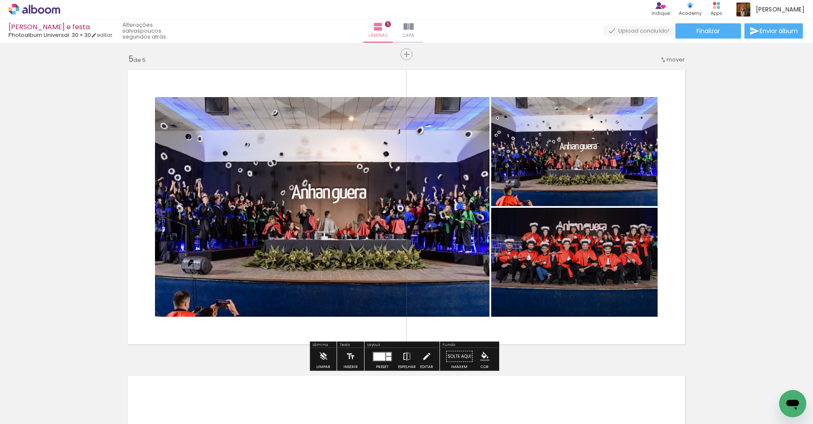
click at [404, 354] on iron-icon at bounding box center [406, 356] width 9 height 17
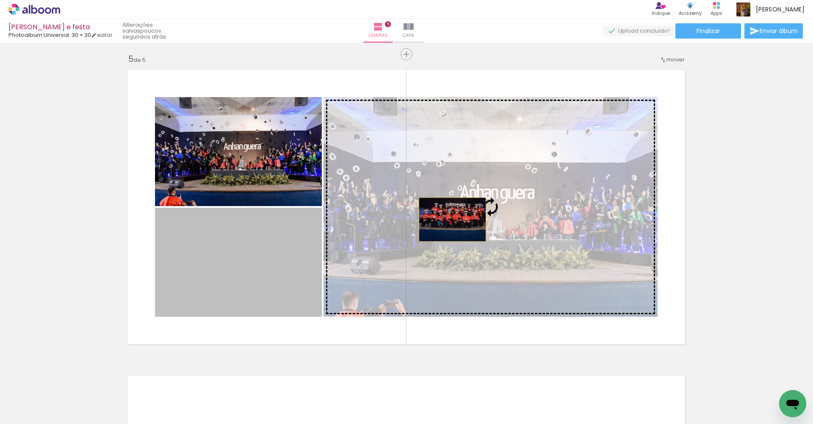
drag, startPoint x: 248, startPoint y: 254, endPoint x: 493, endPoint y: 203, distance: 249.5
click at [0, 0] on slot at bounding box center [0, 0] width 0 height 0
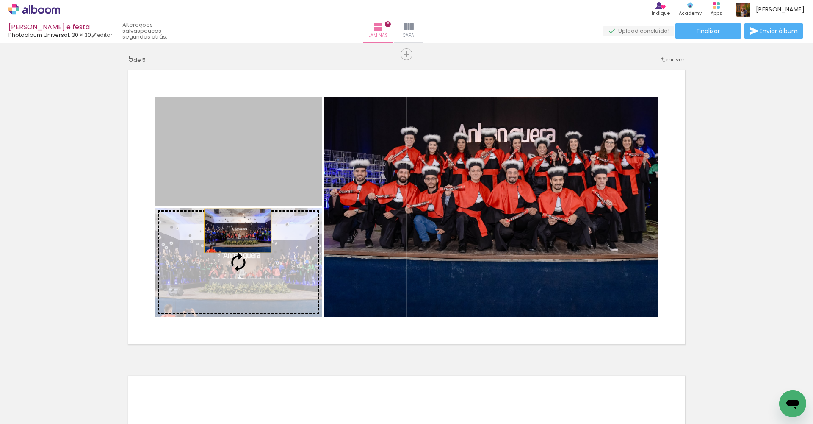
drag, startPoint x: 228, startPoint y: 142, endPoint x: 235, endPoint y: 238, distance: 95.5
click at [0, 0] on slot at bounding box center [0, 0] width 0 height 0
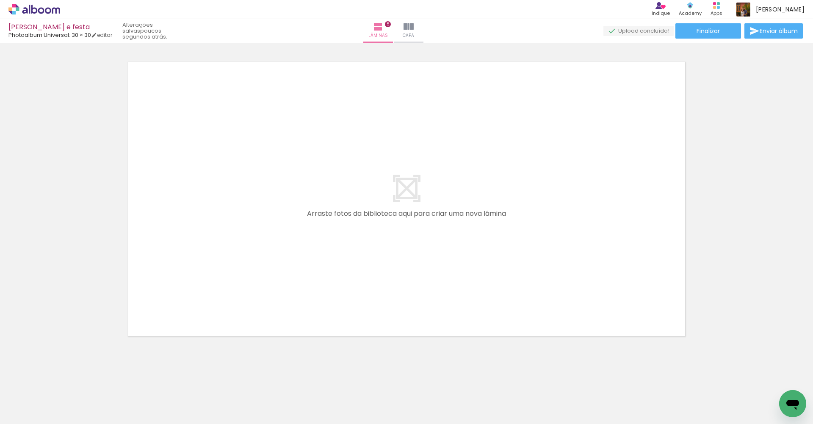
scroll to position [0, 424]
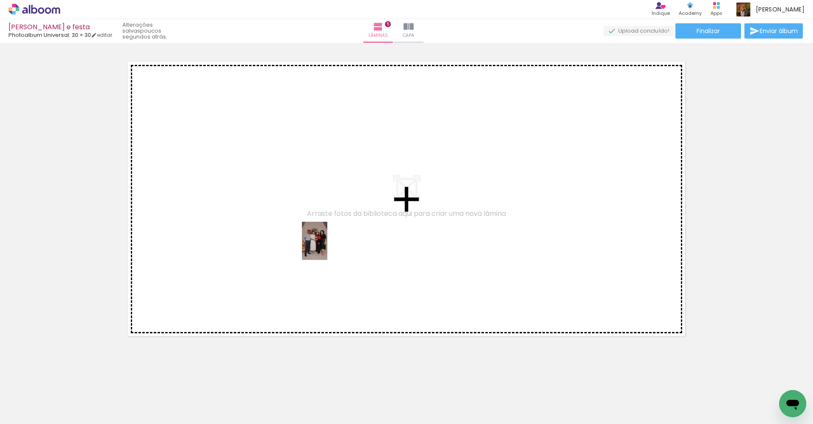
drag, startPoint x: 509, startPoint y: 393, endPoint x: 238, endPoint y: 203, distance: 330.3
click at [238, 203] on quentale-workspace at bounding box center [406, 212] width 813 height 424
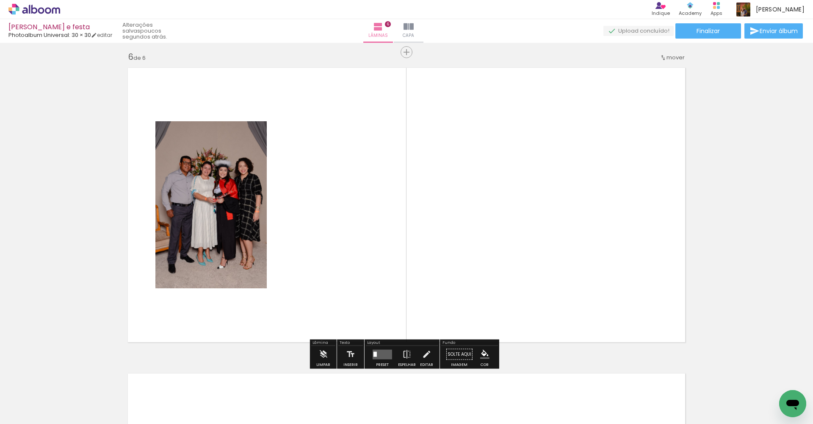
scroll to position [1530, 0]
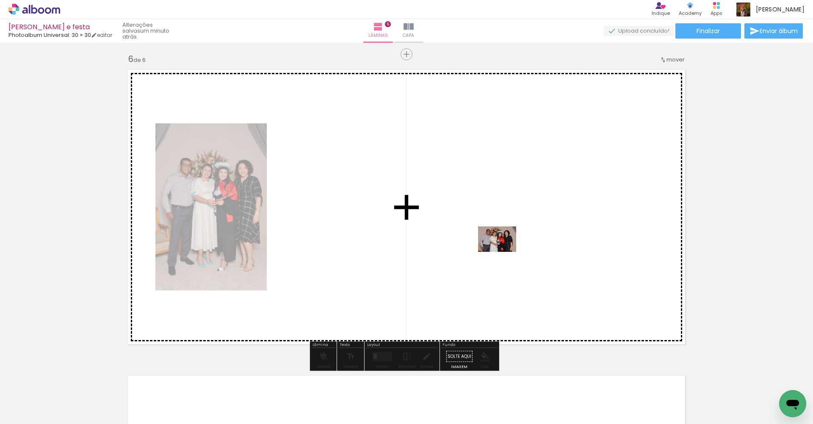
drag, startPoint x: 566, startPoint y: 404, endPoint x: 502, endPoint y: 249, distance: 168.0
click at [502, 249] on quentale-workspace at bounding box center [406, 212] width 813 height 424
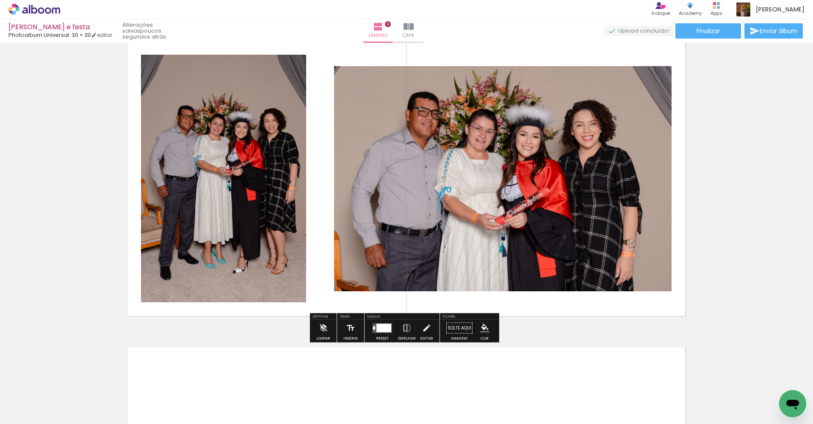
scroll to position [1577, 0]
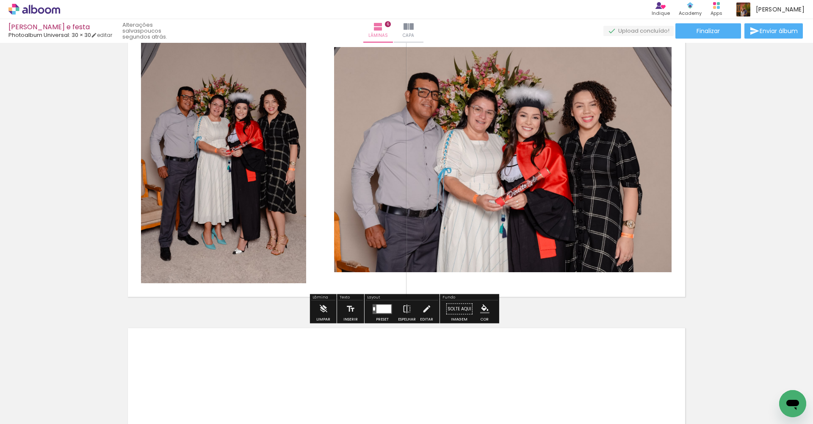
click at [380, 309] on div at bounding box center [384, 308] width 15 height 8
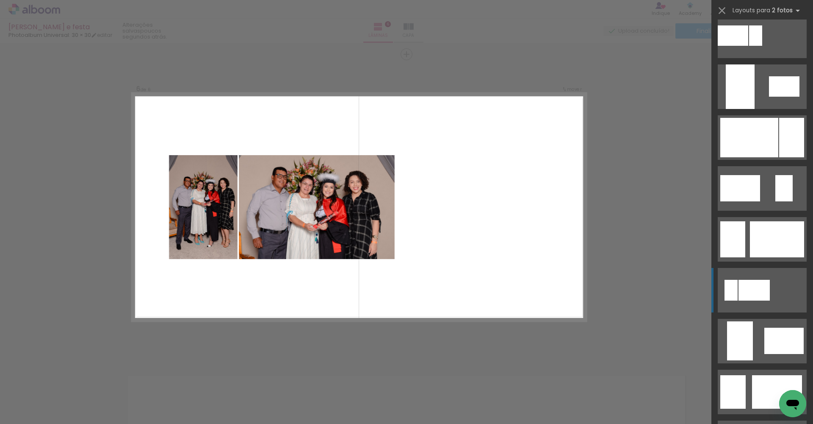
scroll to position [0, 0]
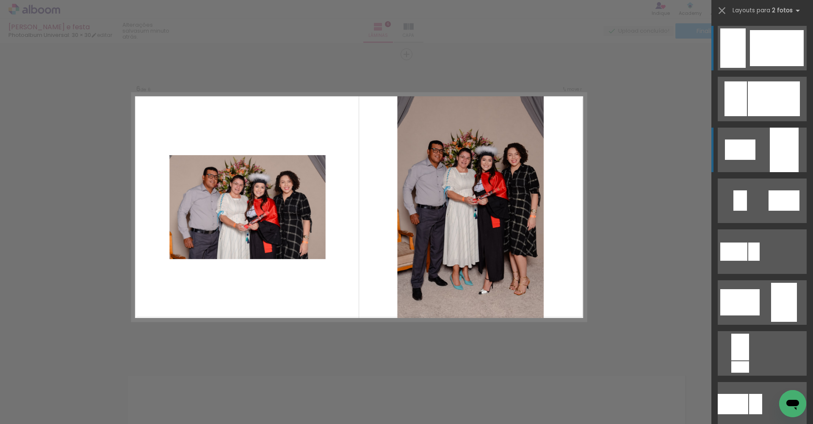
click at [747, 116] on div at bounding box center [736, 98] width 22 height 35
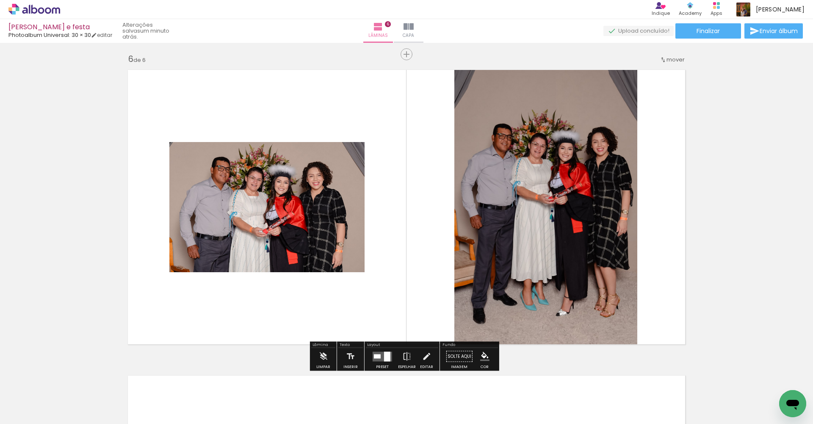
click at [253, 163] on quentale-photo at bounding box center [266, 207] width 195 height 130
click at [422, 355] on iron-icon at bounding box center [426, 356] width 9 height 17
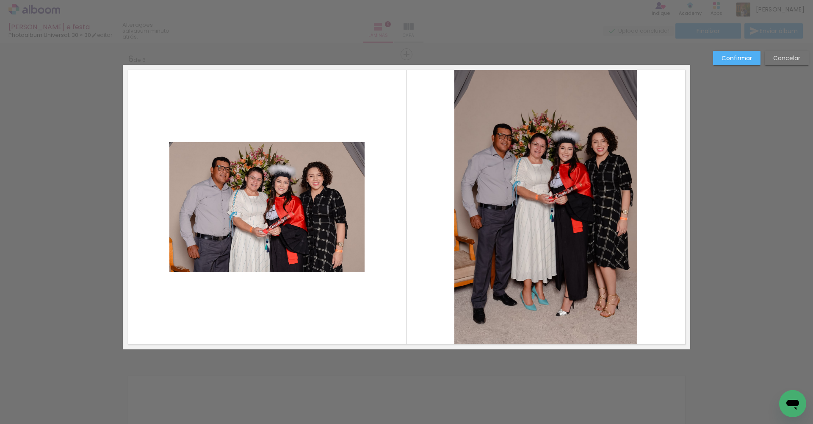
click at [263, 191] on quentale-photo at bounding box center [266, 207] width 195 height 130
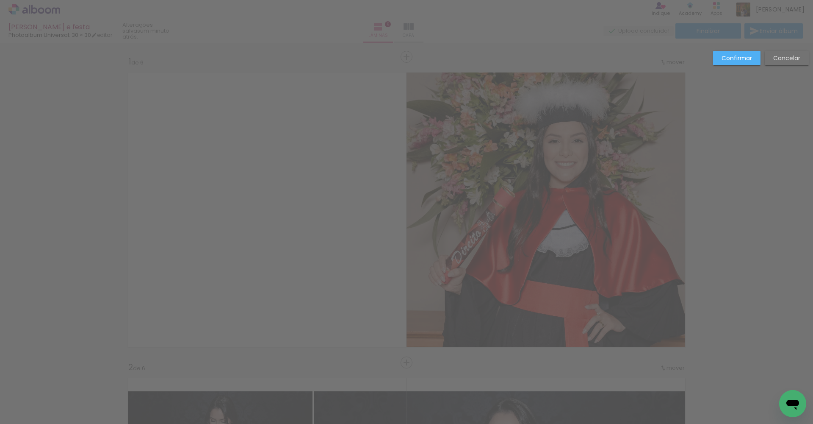
scroll to position [0, 553]
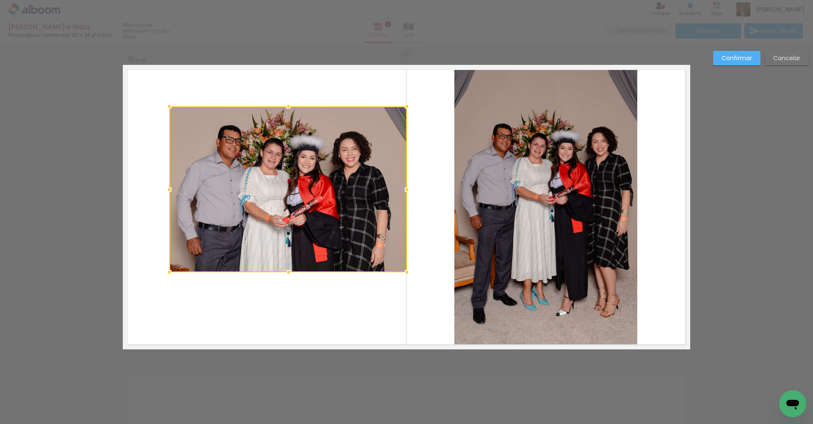
drag, startPoint x: 362, startPoint y: 141, endPoint x: 405, endPoint y: 106, distance: 55.3
click at [405, 106] on div at bounding box center [407, 106] width 17 height 17
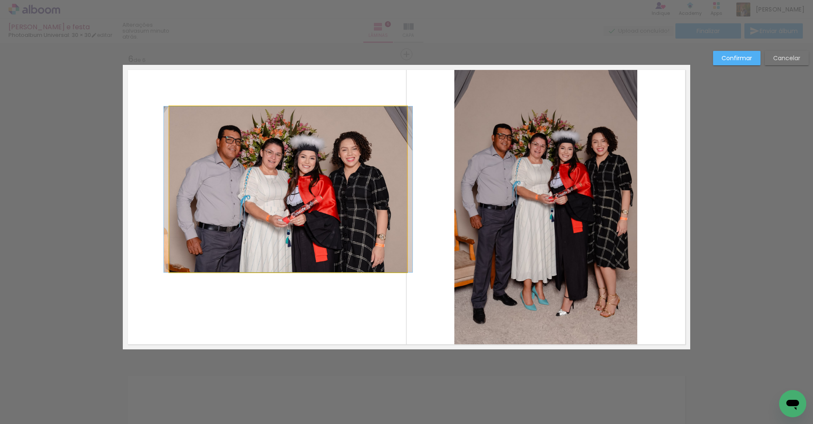
click at [218, 187] on quentale-photo at bounding box center [288, 189] width 238 height 166
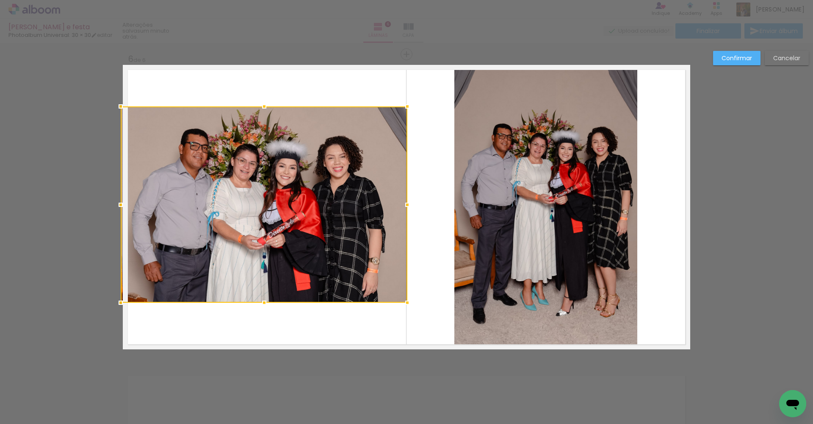
drag, startPoint x: 169, startPoint y: 269, endPoint x: 124, endPoint y: 299, distance: 53.9
click at [124, 299] on div at bounding box center [120, 302] width 17 height 17
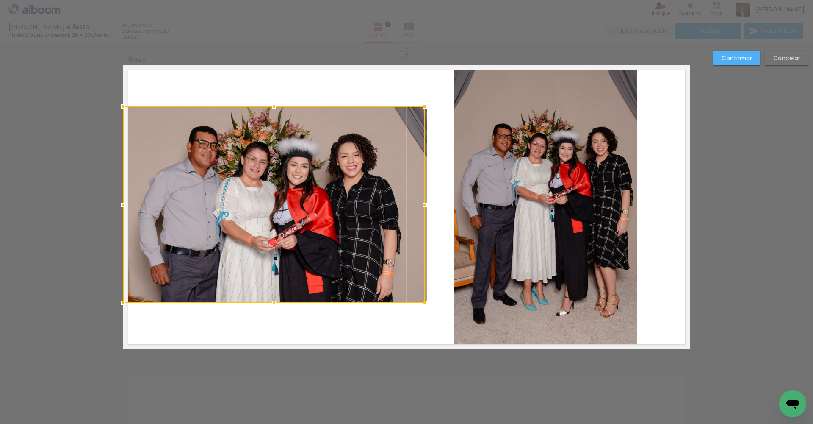
click at [403, 205] on div at bounding box center [274, 204] width 302 height 196
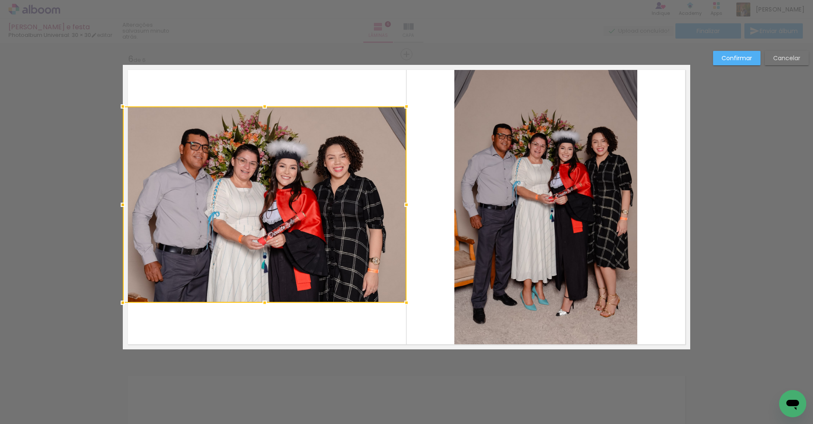
drag, startPoint x: 422, startPoint y: 205, endPoint x: 401, endPoint y: 205, distance: 20.8
click at [401, 205] on div at bounding box center [406, 204] width 17 height 17
click at [0, 0] on slot "Confirmar" at bounding box center [0, 0] width 0 height 0
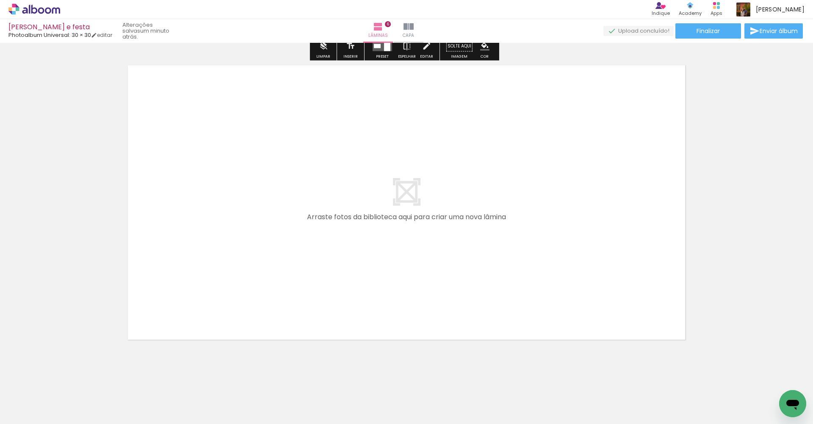
scroll to position [1843, 0]
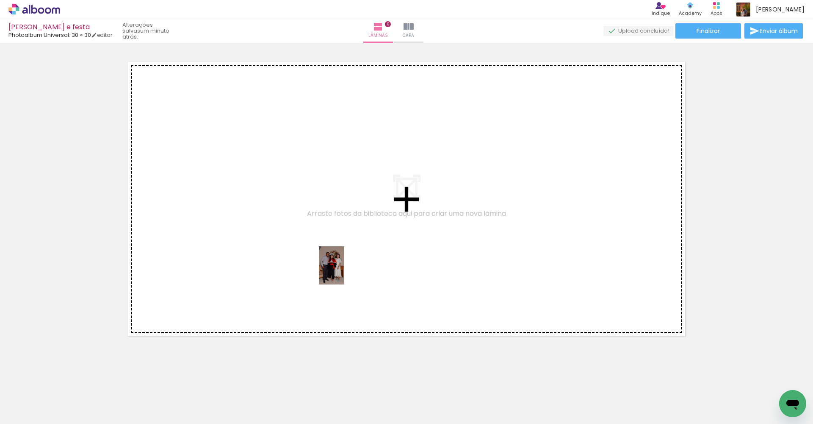
drag, startPoint x: 487, startPoint y: 396, endPoint x: 338, endPoint y: 267, distance: 197.3
click at [338, 267] on quentale-workspace at bounding box center [406, 212] width 813 height 424
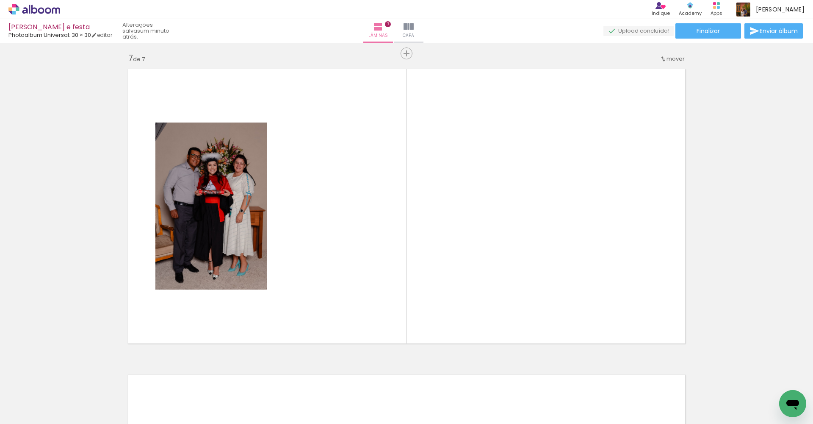
scroll to position [1835, 0]
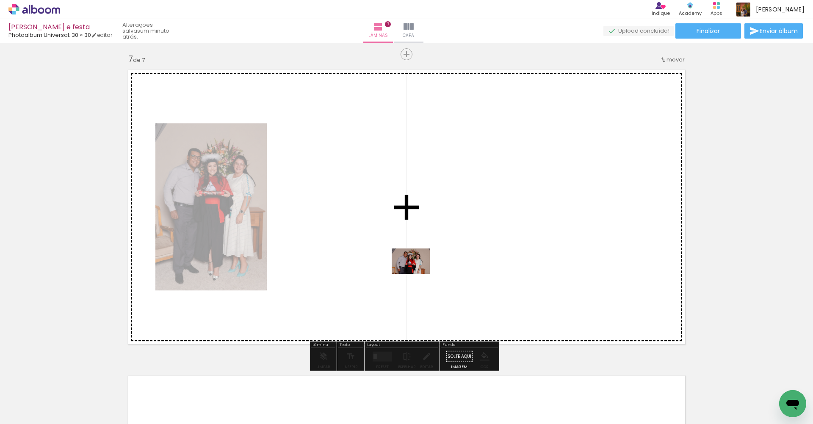
drag, startPoint x: 526, startPoint y: 405, endPoint x: 417, endPoint y: 274, distance: 170.6
click at [417, 274] on quentale-workspace at bounding box center [406, 212] width 813 height 424
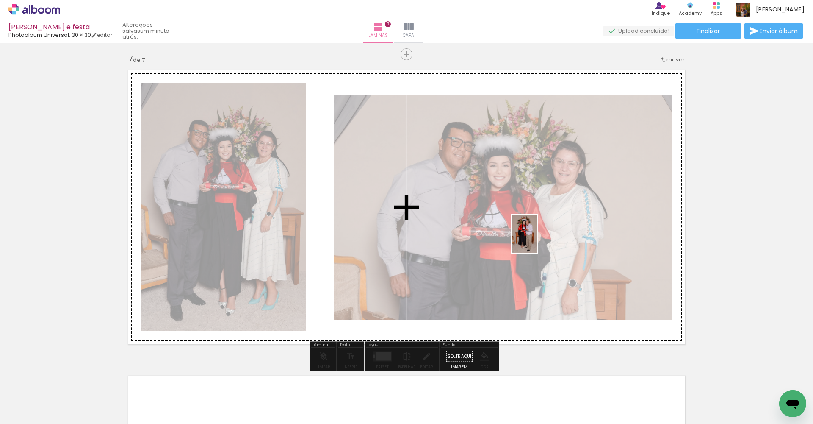
drag, startPoint x: 583, startPoint y: 392, endPoint x: 538, endPoint y: 240, distance: 158.8
click at [538, 240] on quentale-workspace at bounding box center [406, 212] width 813 height 424
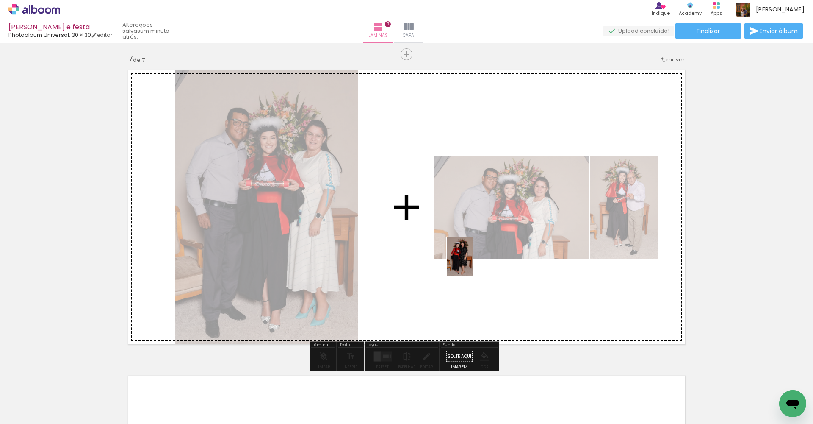
drag, startPoint x: 342, startPoint y: 405, endPoint x: 474, endPoint y: 262, distance: 195.1
click at [474, 262] on quentale-workspace at bounding box center [406, 212] width 813 height 424
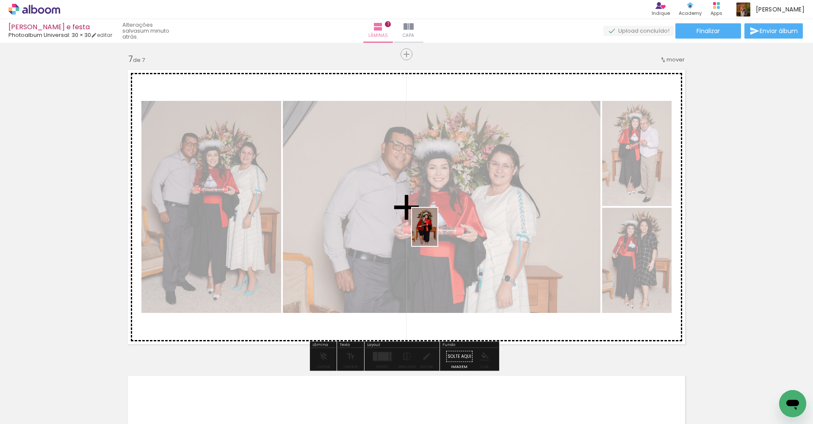
drag, startPoint x: 290, startPoint y: 397, endPoint x: 438, endPoint y: 233, distance: 220.7
click at [438, 233] on quentale-workspace at bounding box center [406, 212] width 813 height 424
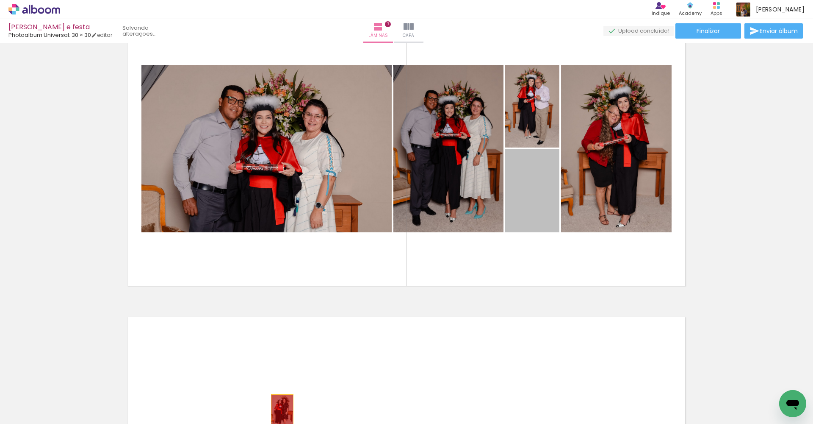
scroll to position [1897, 0]
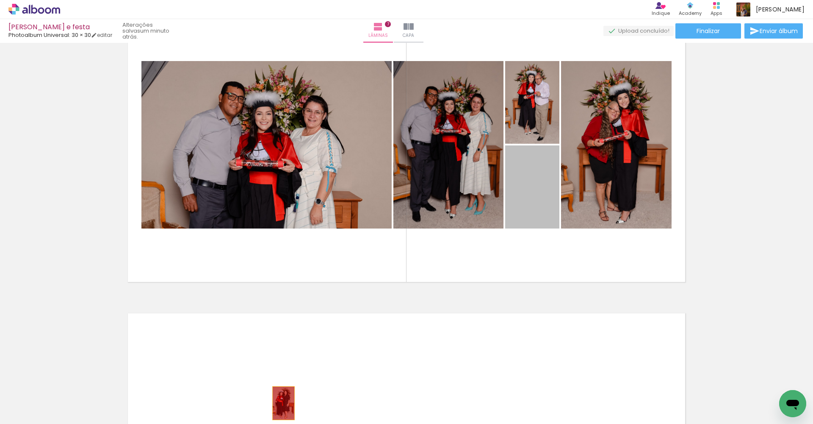
drag, startPoint x: 540, startPoint y: 207, endPoint x: 281, endPoint y: 413, distance: 330.4
click at [281, 414] on quentale-workspace at bounding box center [406, 212] width 813 height 424
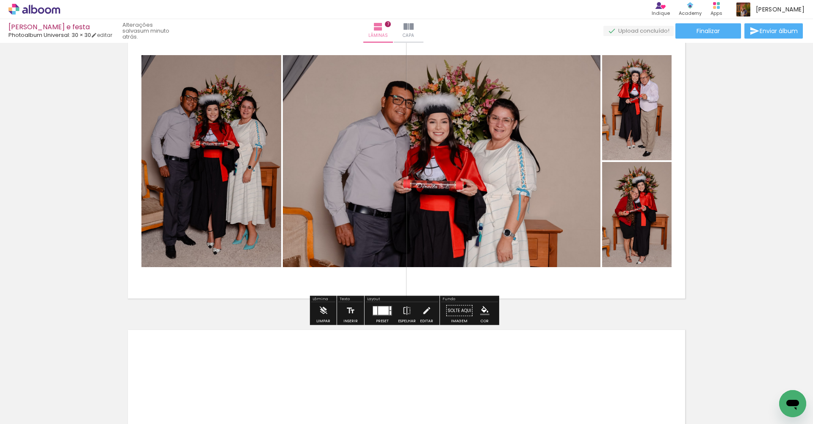
scroll to position [1915, 0]
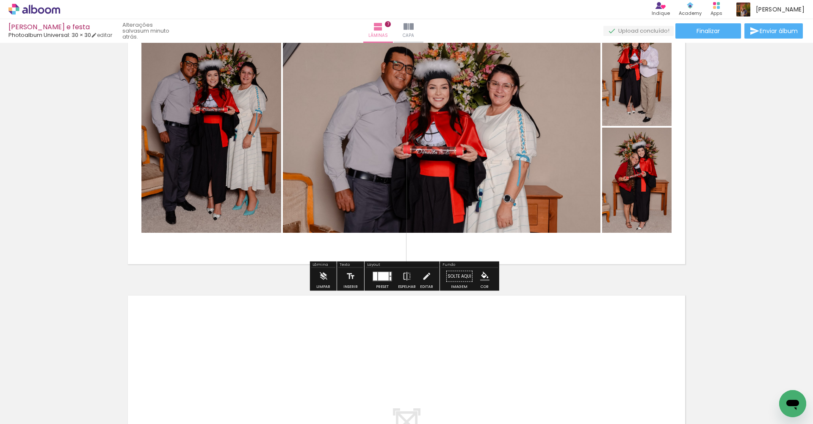
click at [384, 277] on div at bounding box center [383, 276] width 11 height 8
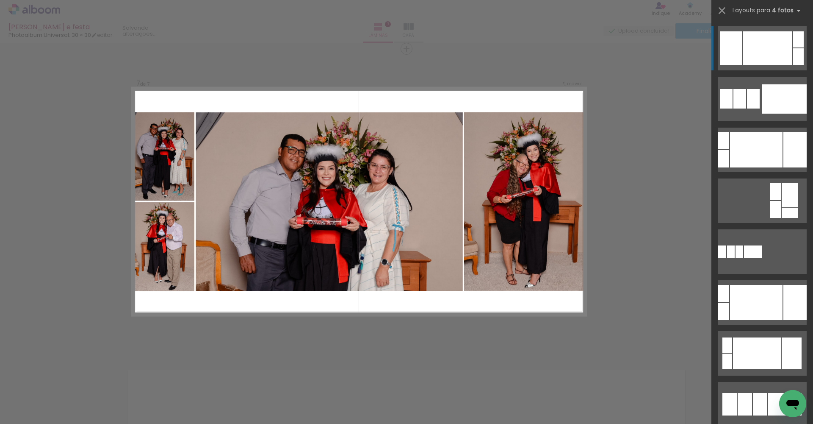
scroll to position [1835, 0]
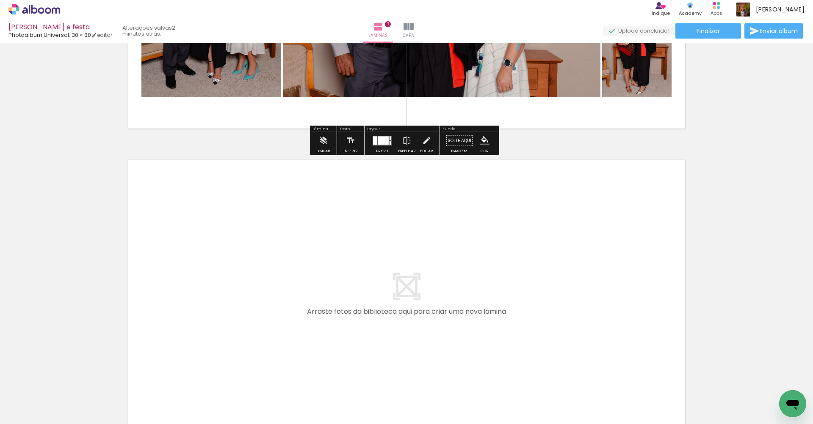
scroll to position [2038, 0]
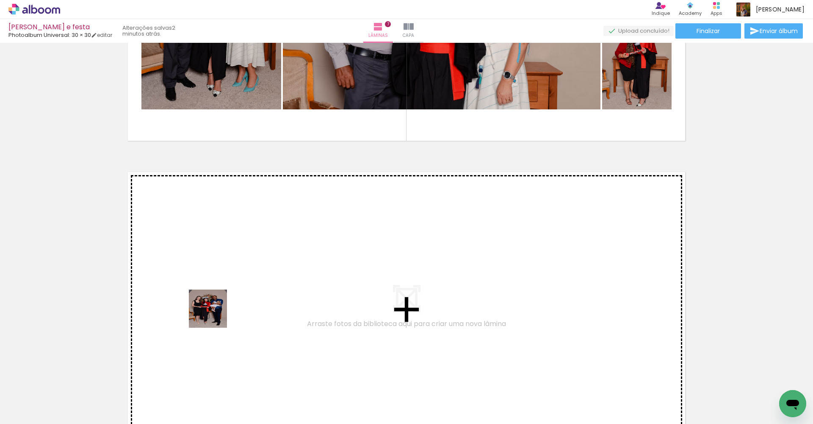
drag, startPoint x: 201, startPoint y: 390, endPoint x: 216, endPoint y: 300, distance: 90.7
click at [216, 300] on quentale-workspace at bounding box center [406, 212] width 813 height 424
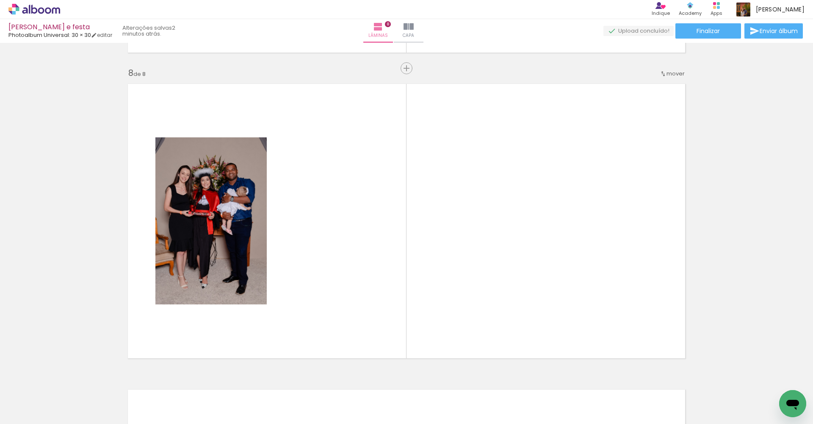
scroll to position [2140, 0]
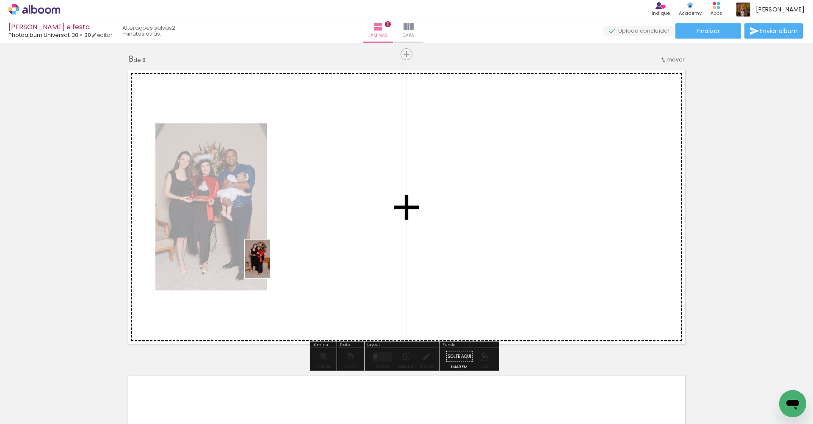
drag, startPoint x: 242, startPoint y: 393, endPoint x: 270, endPoint y: 265, distance: 131.0
click at [270, 265] on quentale-workspace at bounding box center [406, 212] width 813 height 424
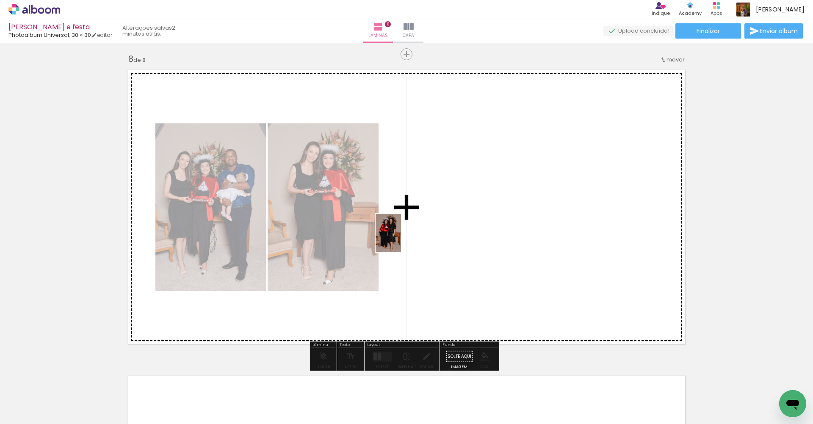
drag, startPoint x: 349, startPoint y: 385, endPoint x: 403, endPoint y: 238, distance: 157.5
click at [403, 238] on quentale-workspace at bounding box center [406, 212] width 813 height 424
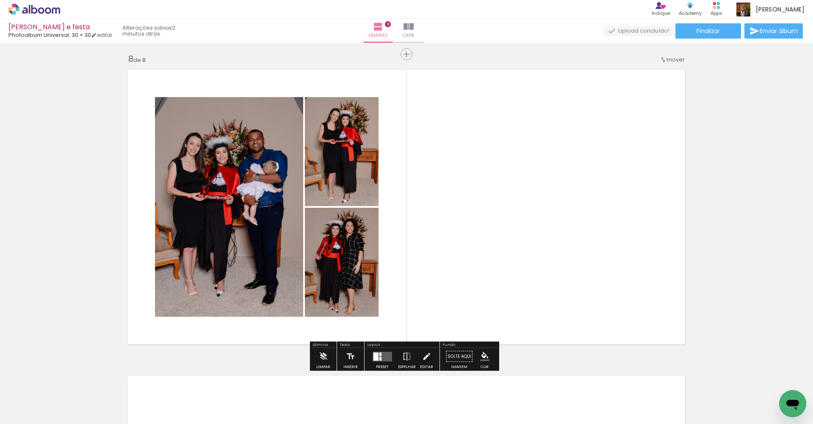
scroll to position [0, 626]
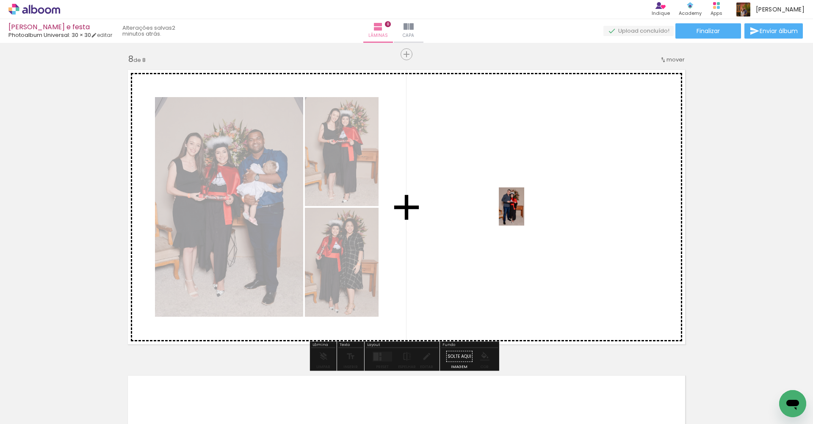
drag, startPoint x: 599, startPoint y: 388, endPoint x: 523, endPoint y: 195, distance: 207.1
click at [524, 196] on quentale-workspace at bounding box center [406, 212] width 813 height 424
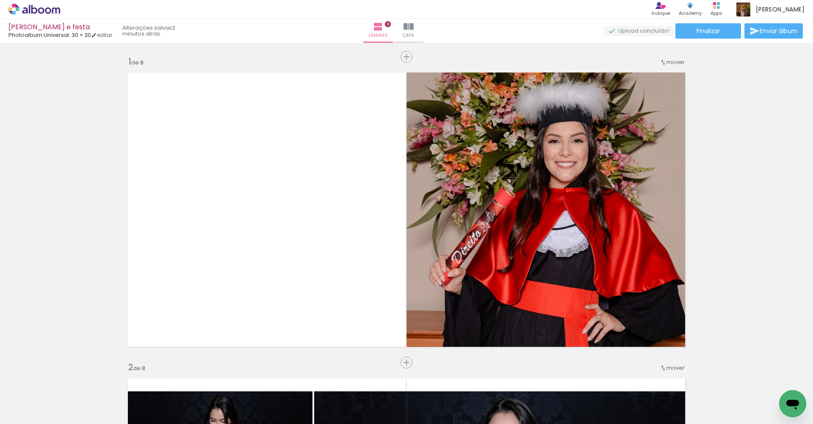
scroll to position [0, 626]
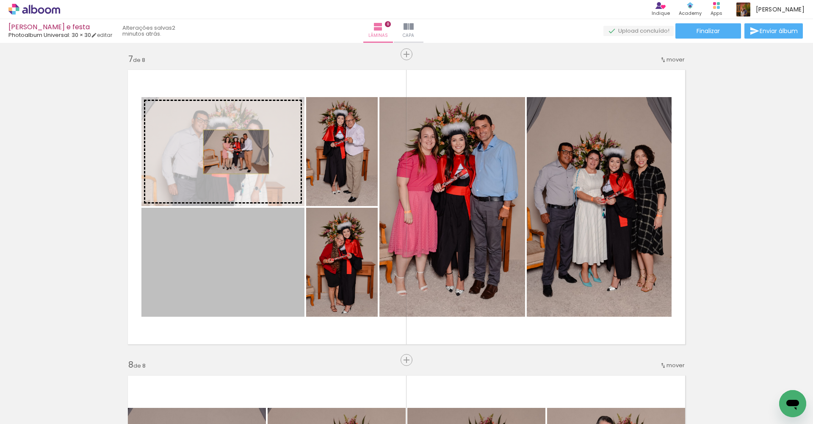
drag, startPoint x: 234, startPoint y: 271, endPoint x: 234, endPoint y: 152, distance: 118.6
click at [0, 0] on slot at bounding box center [0, 0] width 0 height 0
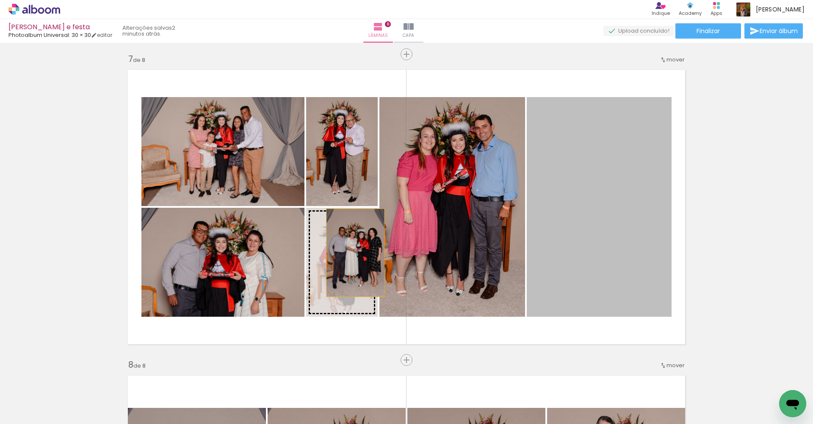
drag, startPoint x: 607, startPoint y: 189, endPoint x: 352, endPoint y: 252, distance: 262.8
click at [0, 0] on slot at bounding box center [0, 0] width 0 height 0
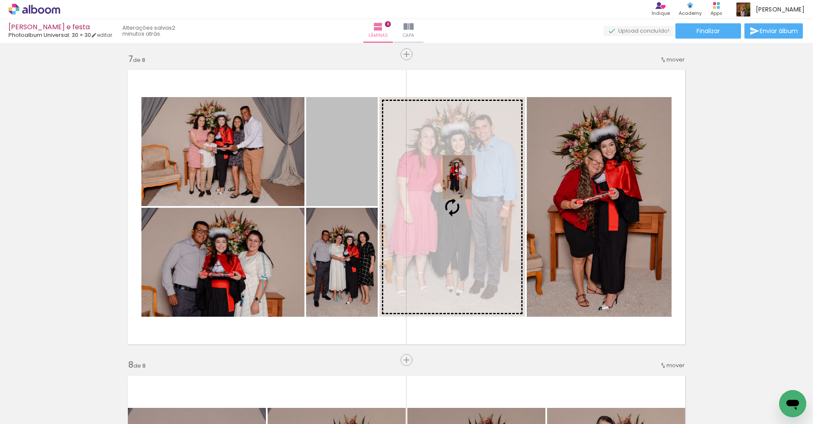
drag, startPoint x: 342, startPoint y: 137, endPoint x: 454, endPoint y: 177, distance: 118.7
click at [0, 0] on slot at bounding box center [0, 0] width 0 height 0
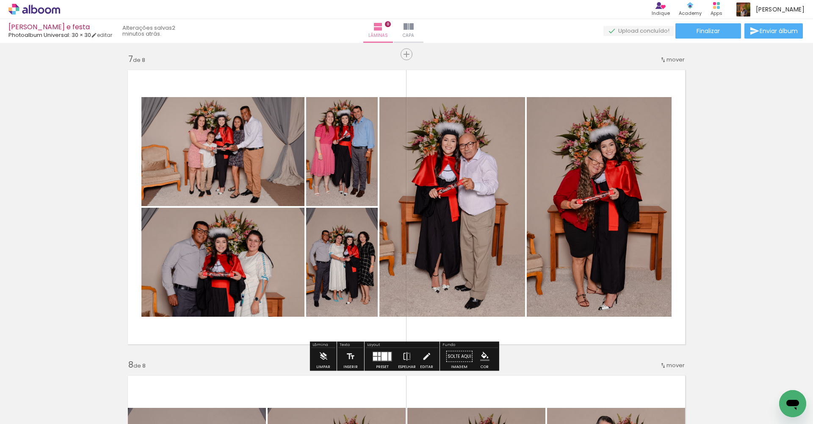
click at [285, 149] on quentale-photo at bounding box center [222, 151] width 163 height 109
click at [422, 355] on iron-icon at bounding box center [426, 356] width 9 height 17
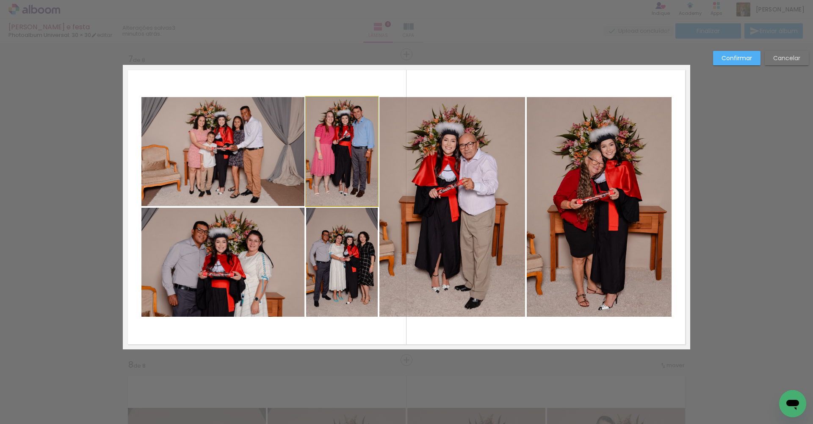
click at [333, 140] on quentale-photo at bounding box center [342, 151] width 72 height 109
click at [0, 0] on slot "Confirmar" at bounding box center [0, 0] width 0 height 0
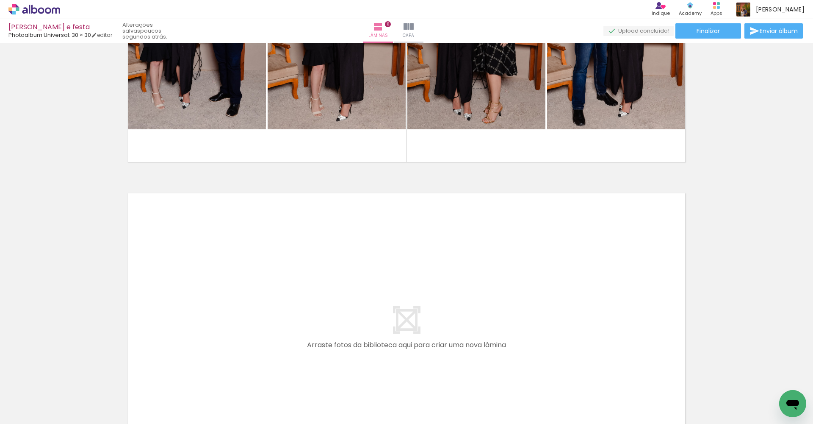
scroll to position [2454, 0]
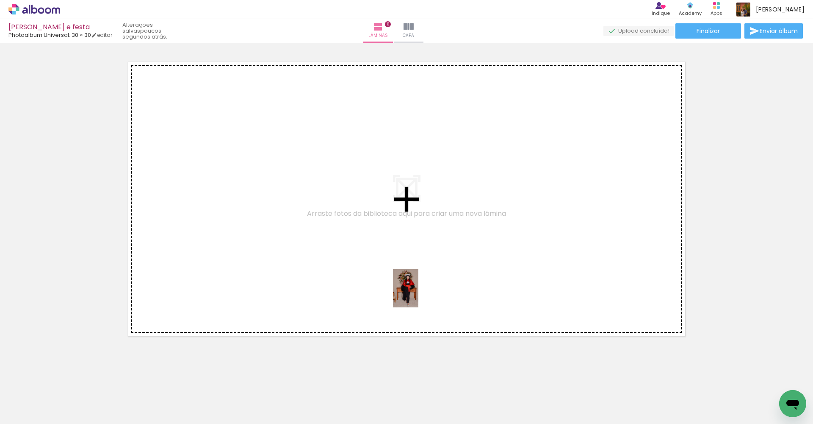
drag, startPoint x: 698, startPoint y: 392, endPoint x: 366, endPoint y: 280, distance: 350.1
click at [366, 280] on quentale-workspace at bounding box center [406, 212] width 813 height 424
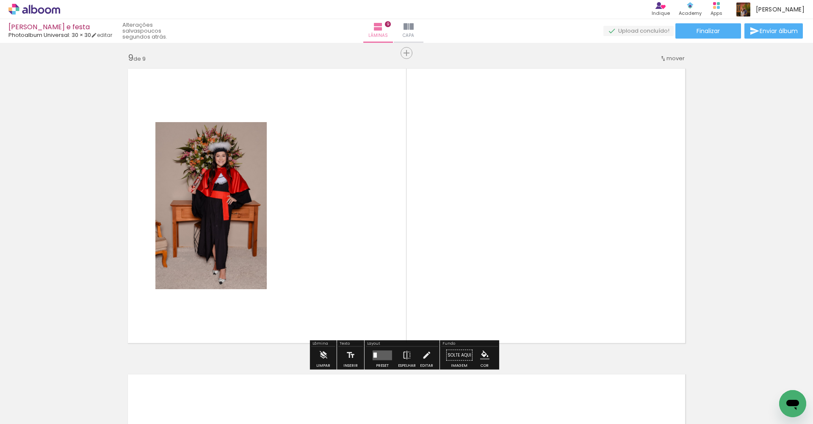
scroll to position [2446, 0]
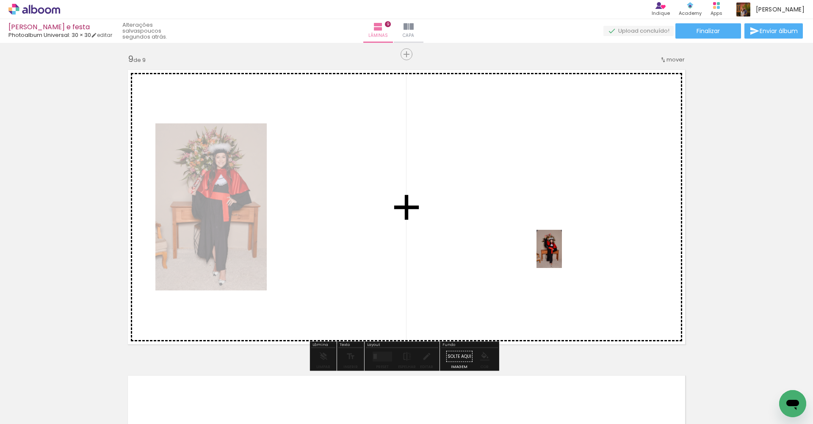
drag, startPoint x: 784, startPoint y: 382, endPoint x: 553, endPoint y: 242, distance: 269.7
click at [553, 242] on quentale-workspace at bounding box center [406, 212] width 813 height 424
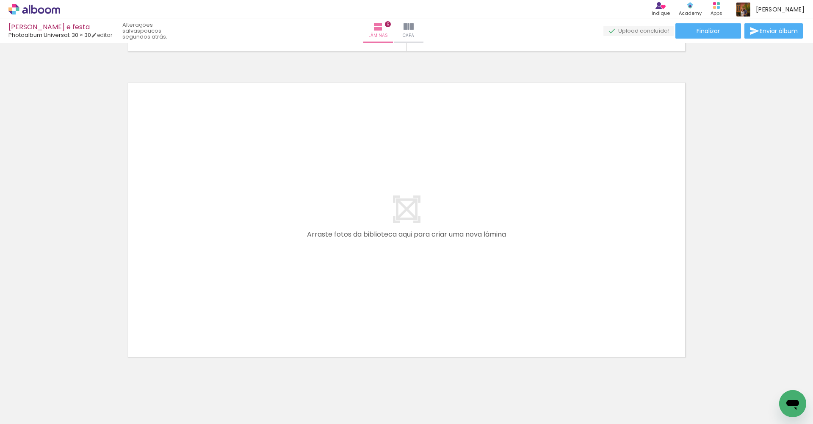
scroll to position [2759, 0]
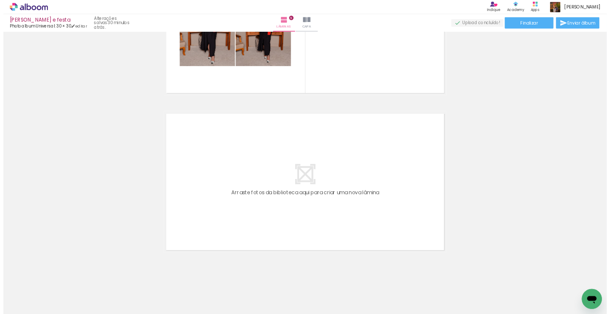
scroll to position [1937, 0]
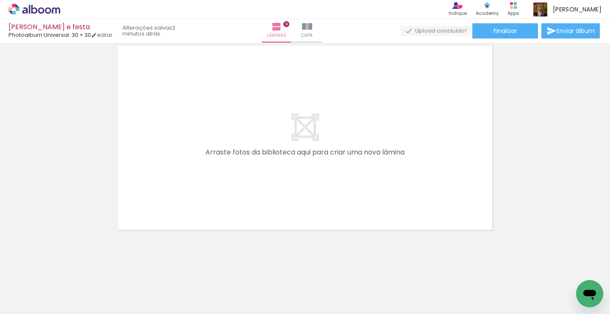
scroll to position [1937, 0]
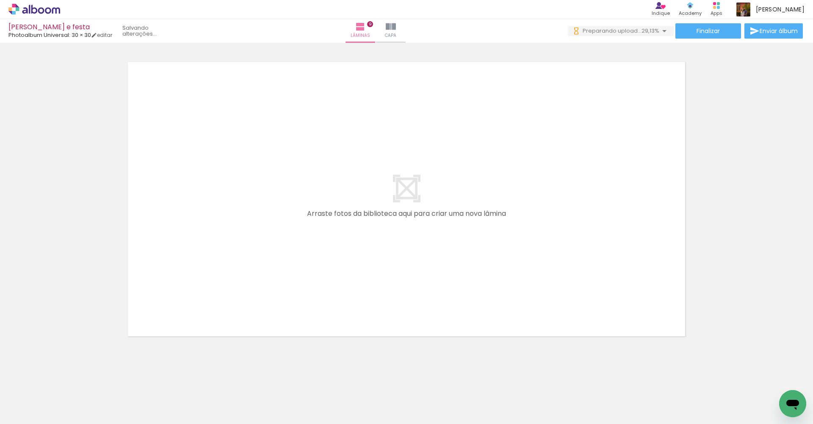
drag, startPoint x: 234, startPoint y: 420, endPoint x: 252, endPoint y: 421, distance: 17.8
click at [69, 421] on iron-horizontal-list at bounding box center [61, 397] width 17 height 53
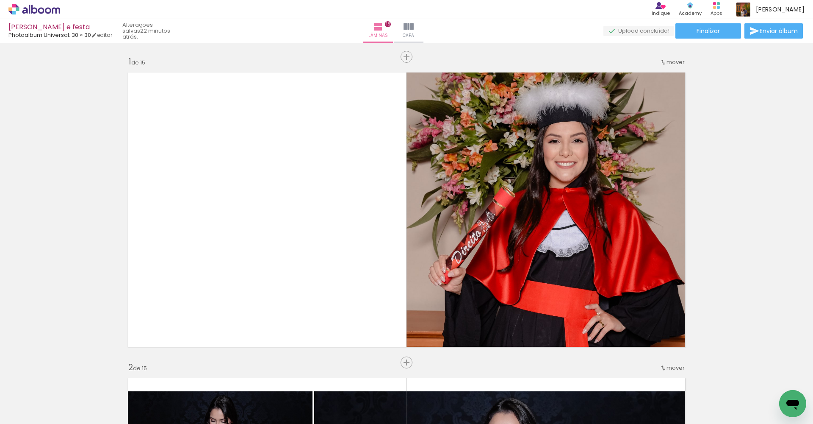
scroll to position [0, 2545]
